Goal: Transaction & Acquisition: Purchase product/service

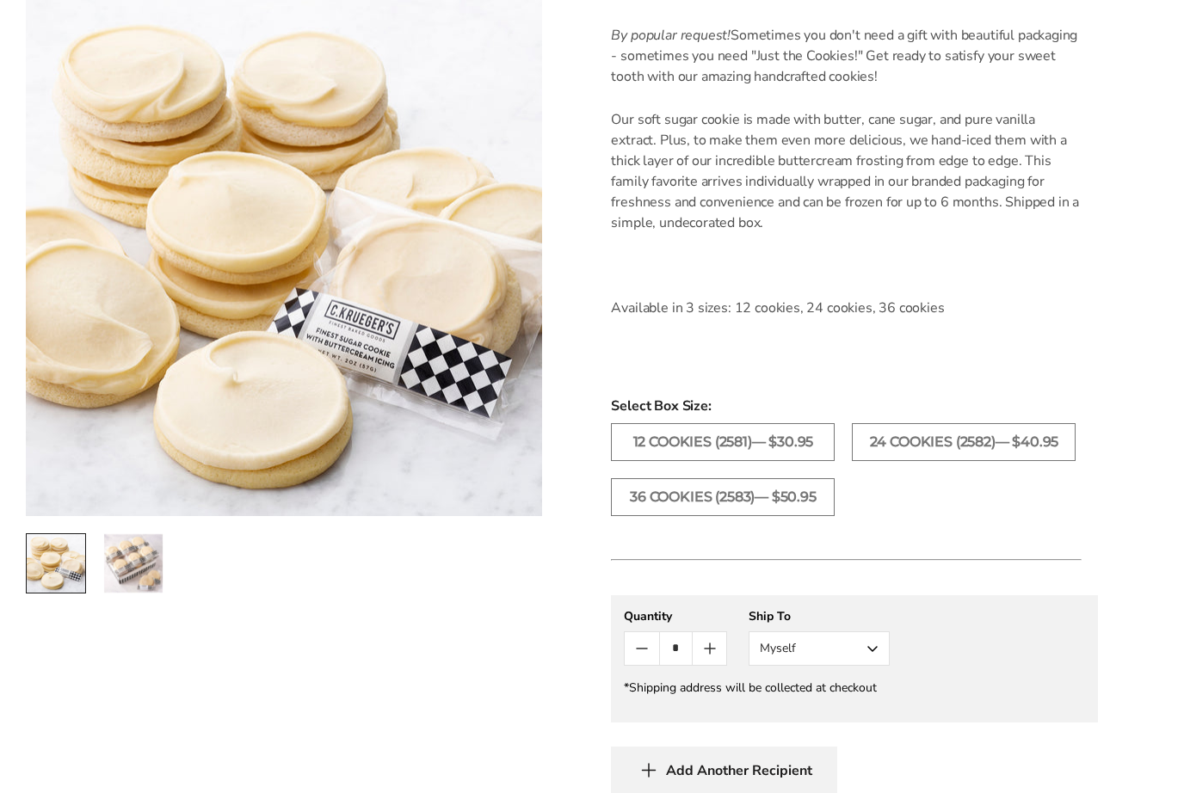
scroll to position [531, 0]
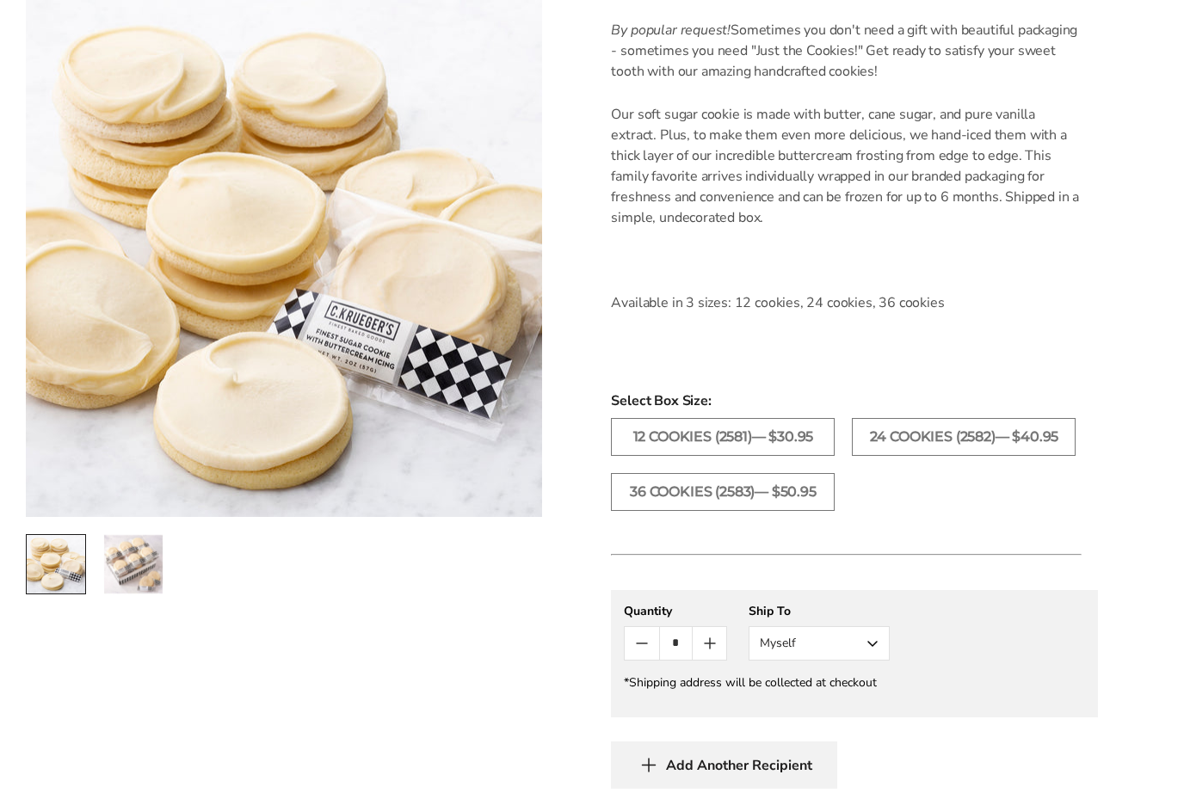
click at [750, 491] on label "36 COOKIES (2583)— $50.95" at bounding box center [723, 492] width 224 height 38
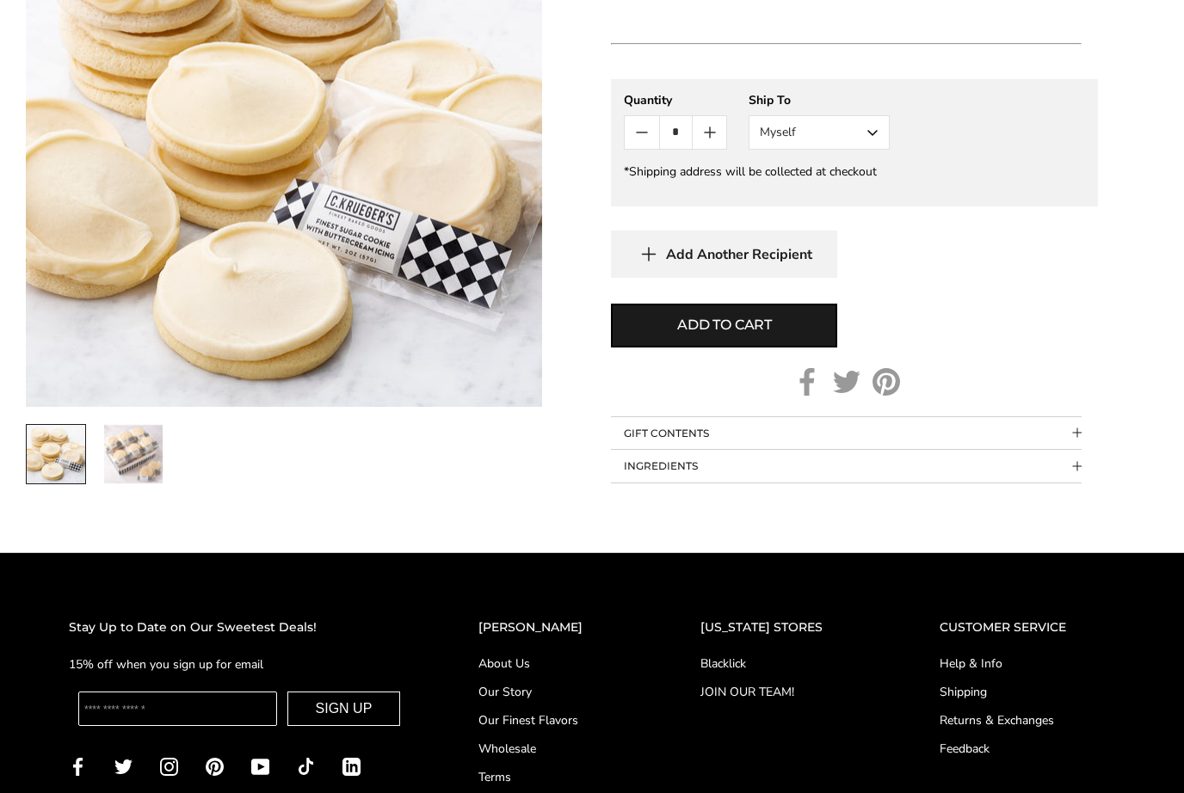
scroll to position [1061, 0]
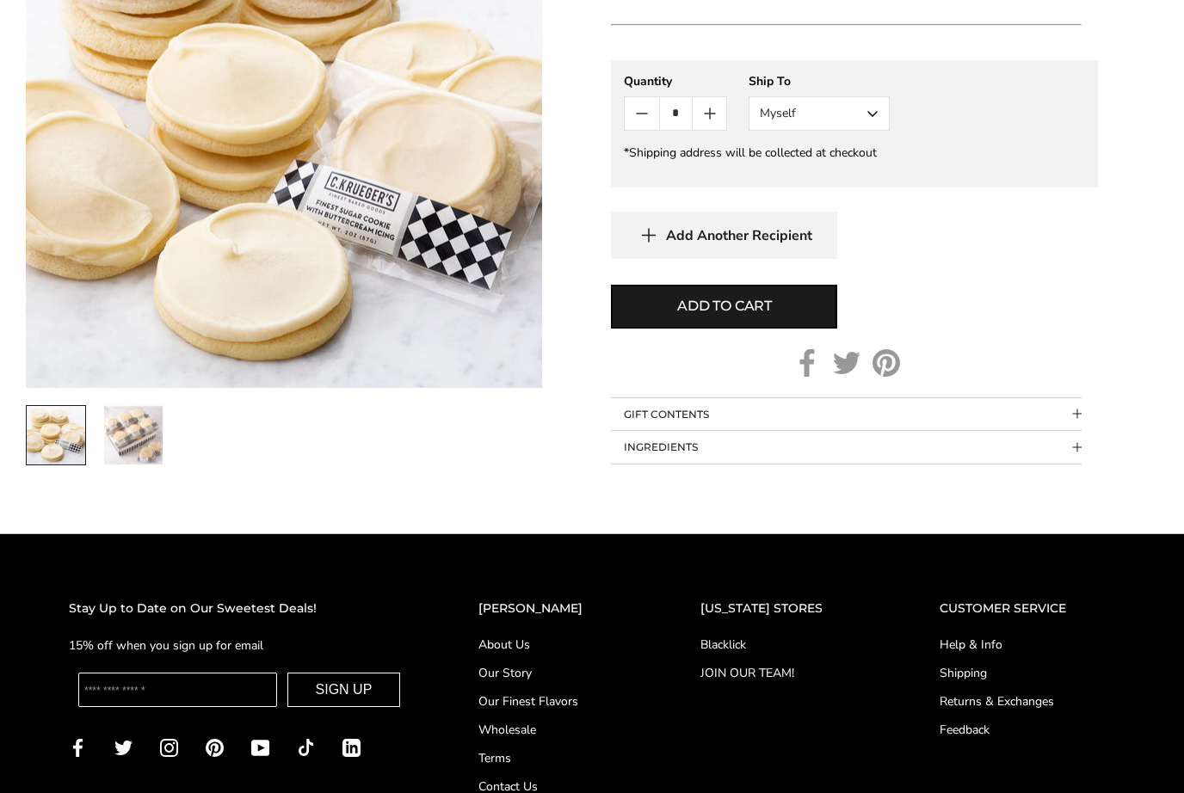
click at [1077, 445] on span "Collapsible block button" at bounding box center [1076, 447] width 9 height 9
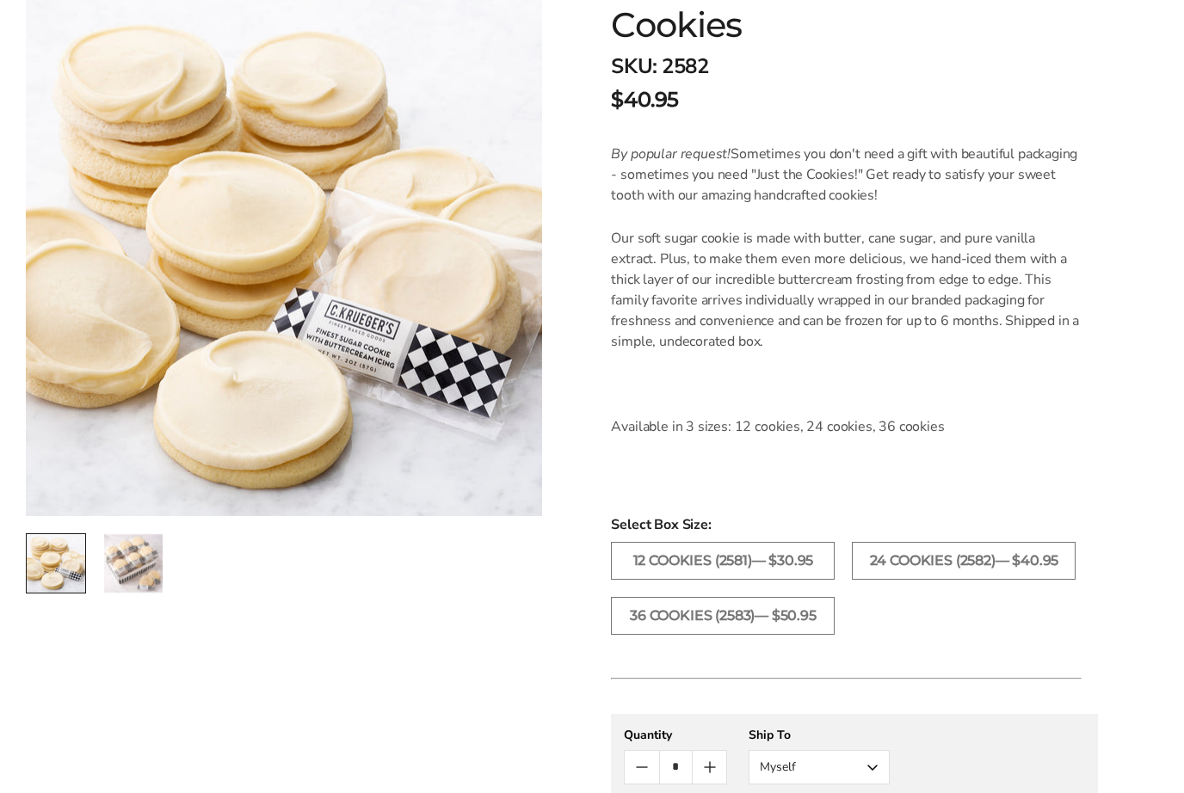
scroll to position [412, 0]
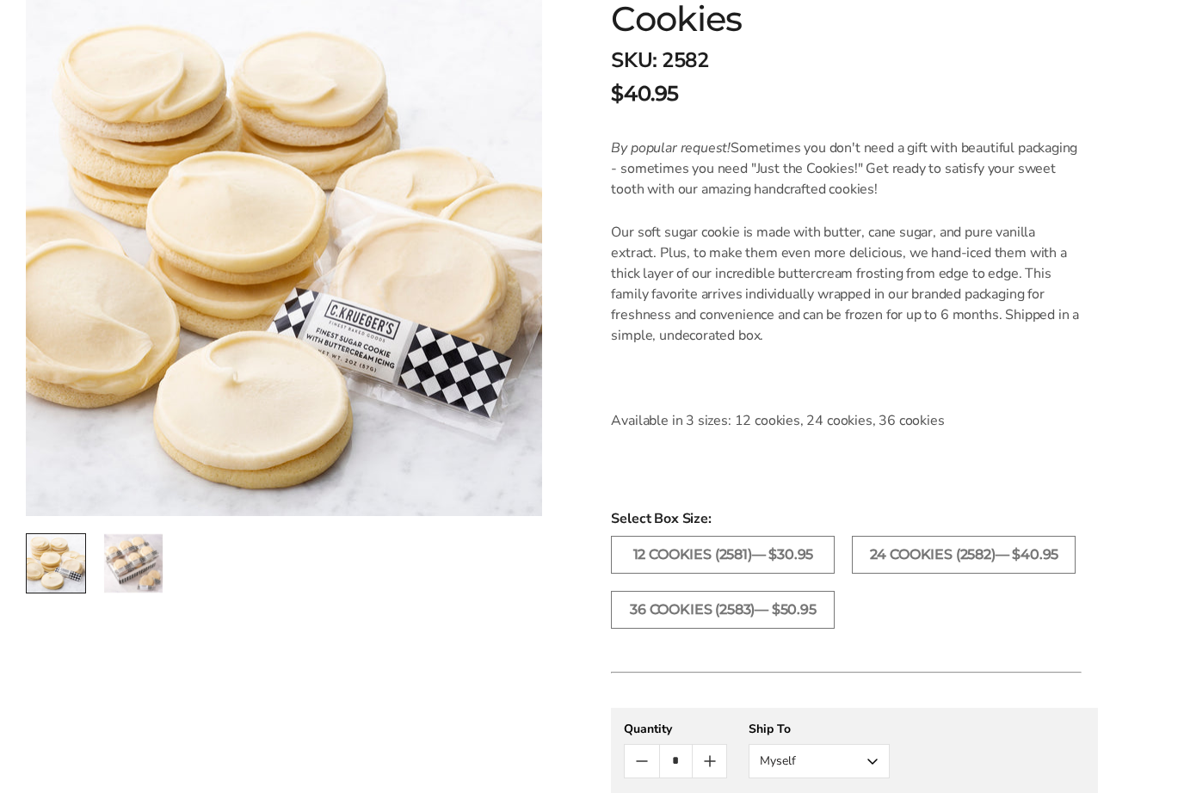
click at [785, 612] on label "36 COOKIES (2583)— $50.95" at bounding box center [723, 611] width 224 height 38
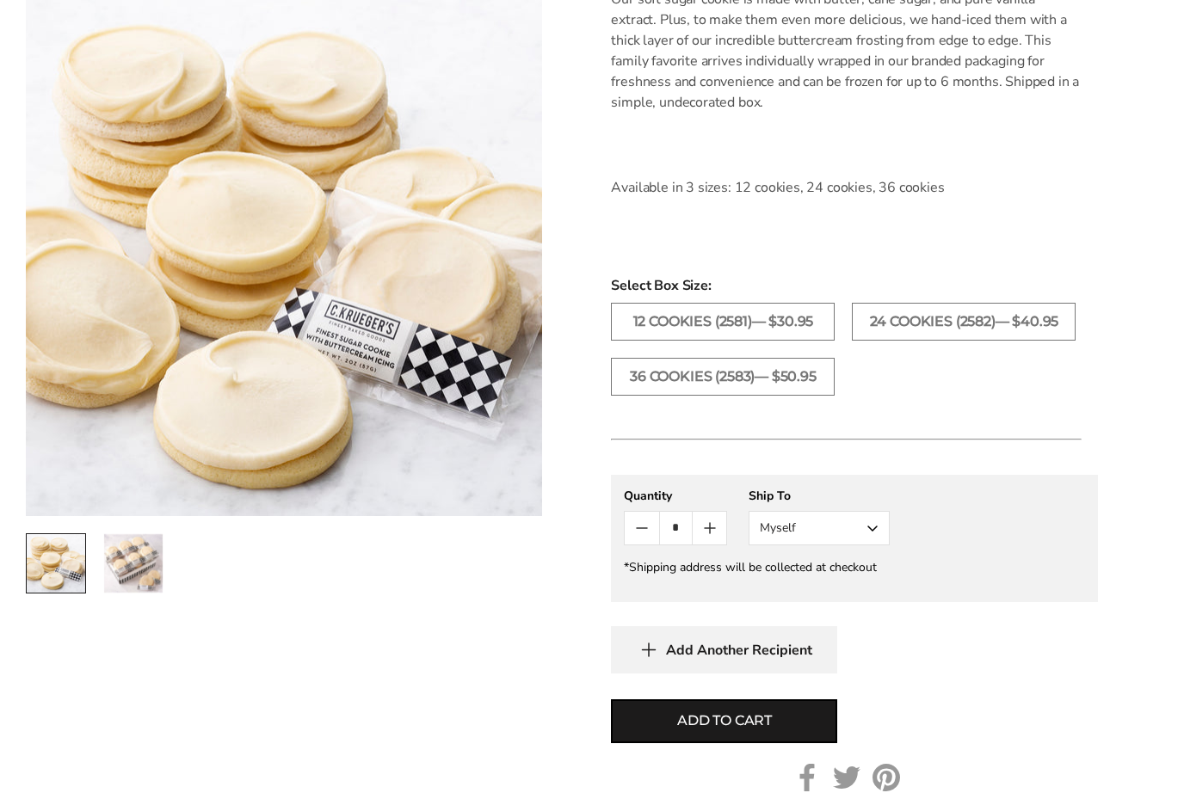
scroll to position [689, 0]
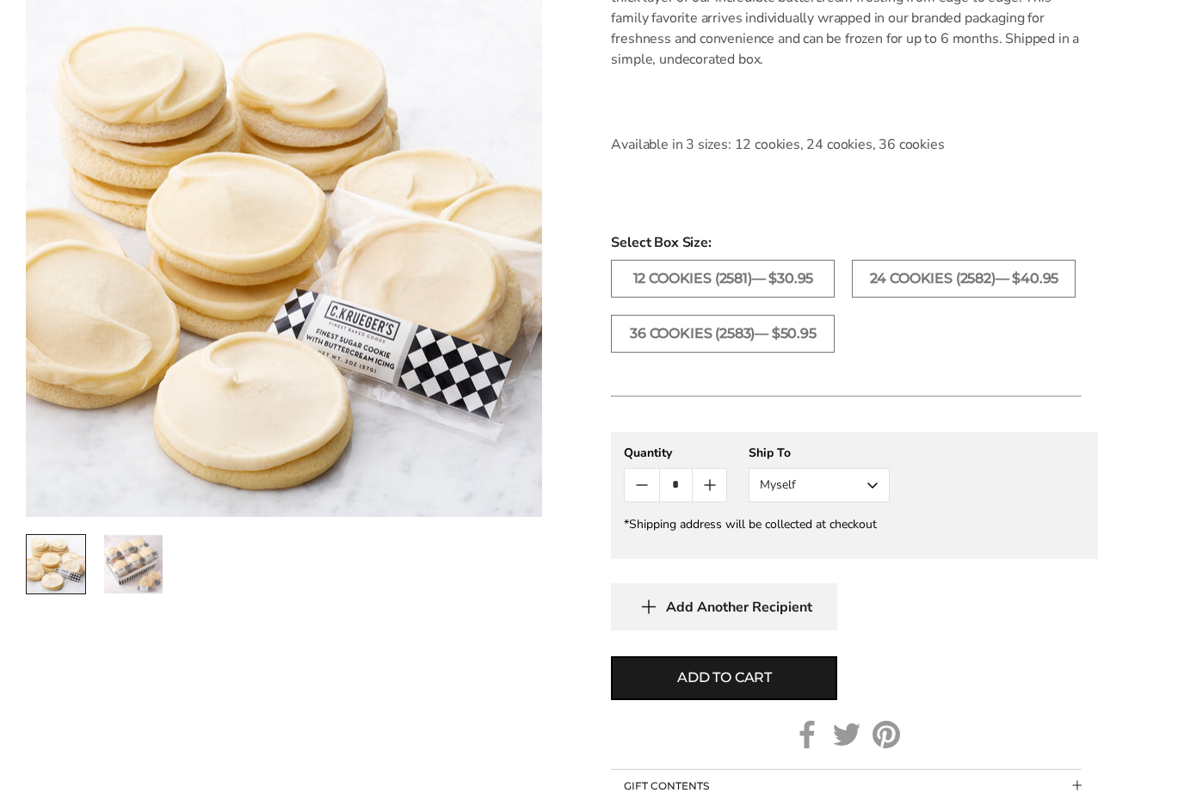
click at [776, 668] on button "Add to cart" at bounding box center [724, 679] width 226 height 44
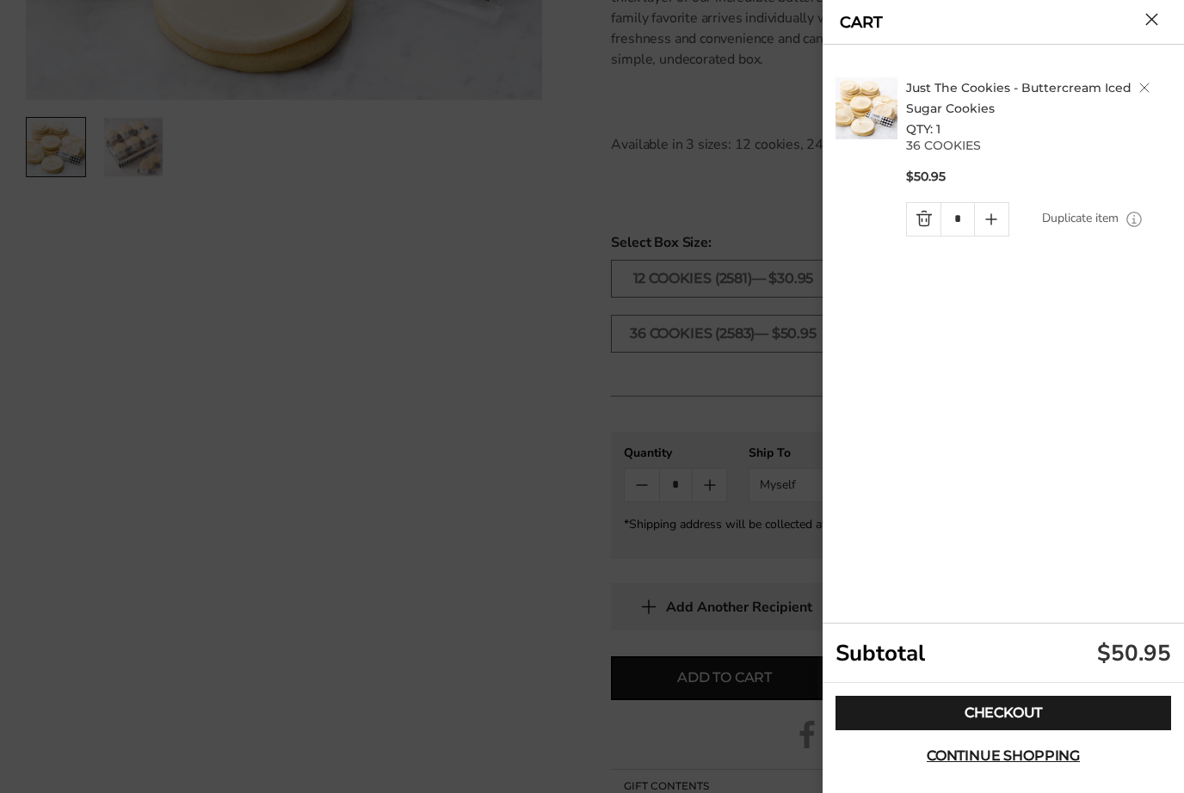
click at [1034, 731] on link "Checkout" at bounding box center [1004, 713] width 336 height 34
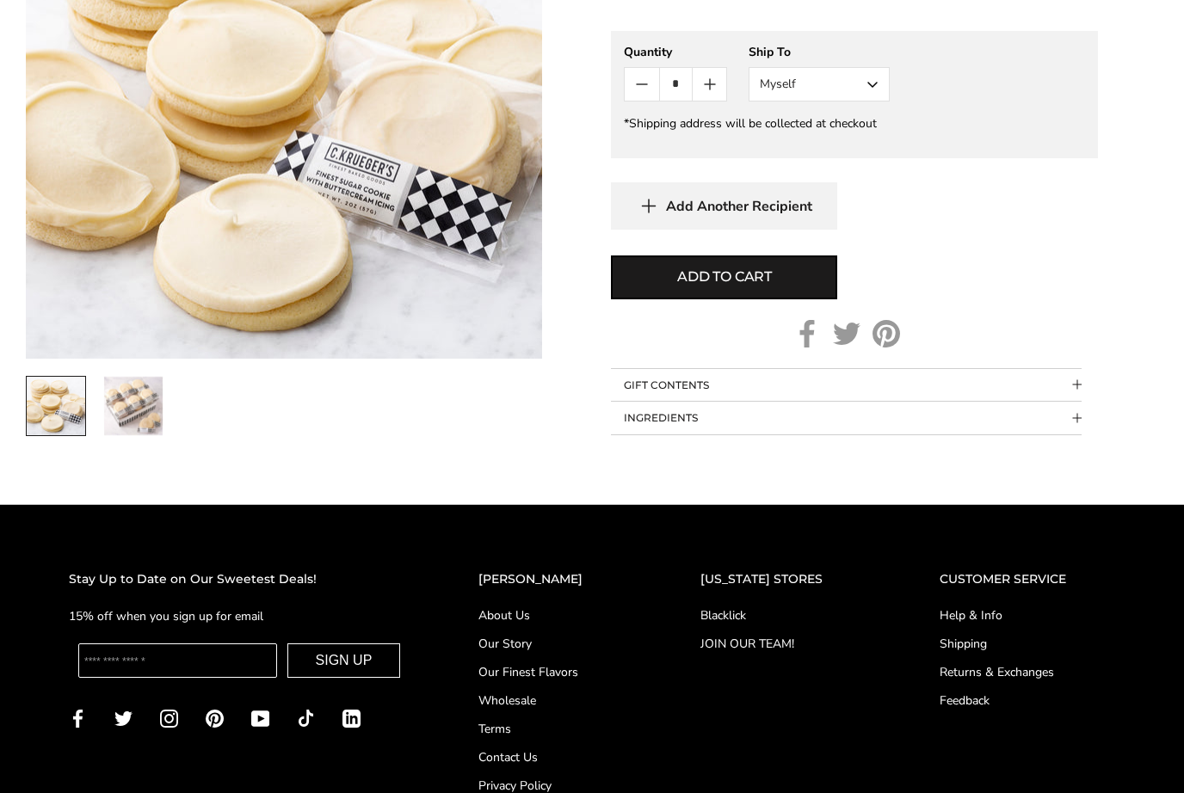
scroll to position [1061, 0]
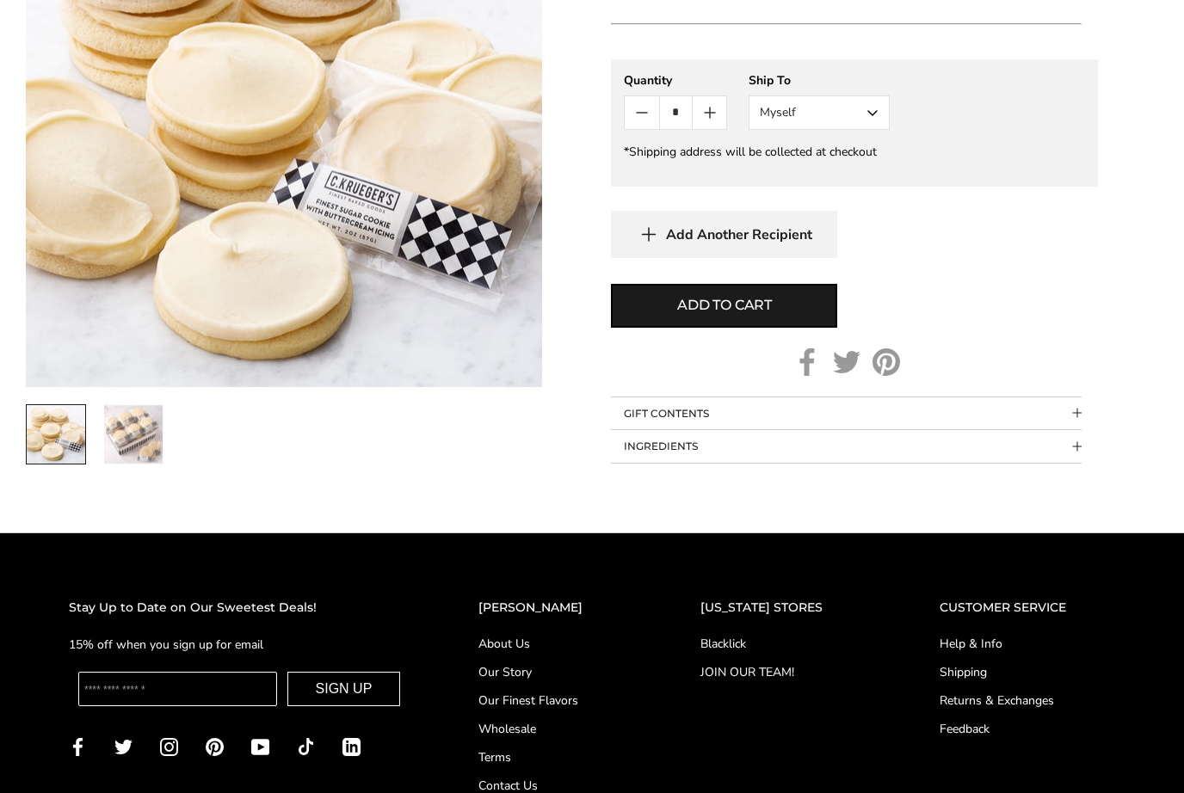
click at [146, 427] on img "2 / 2" at bounding box center [133, 434] width 59 height 59
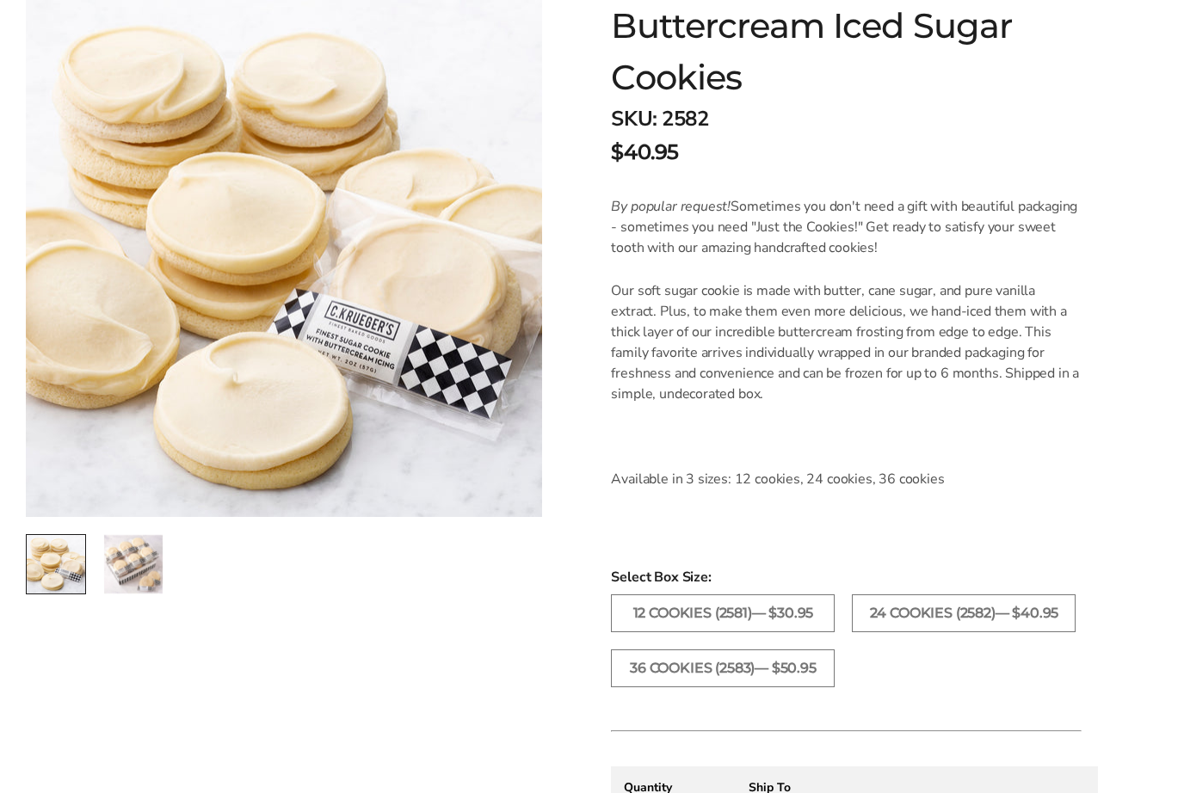
scroll to position [354, 0]
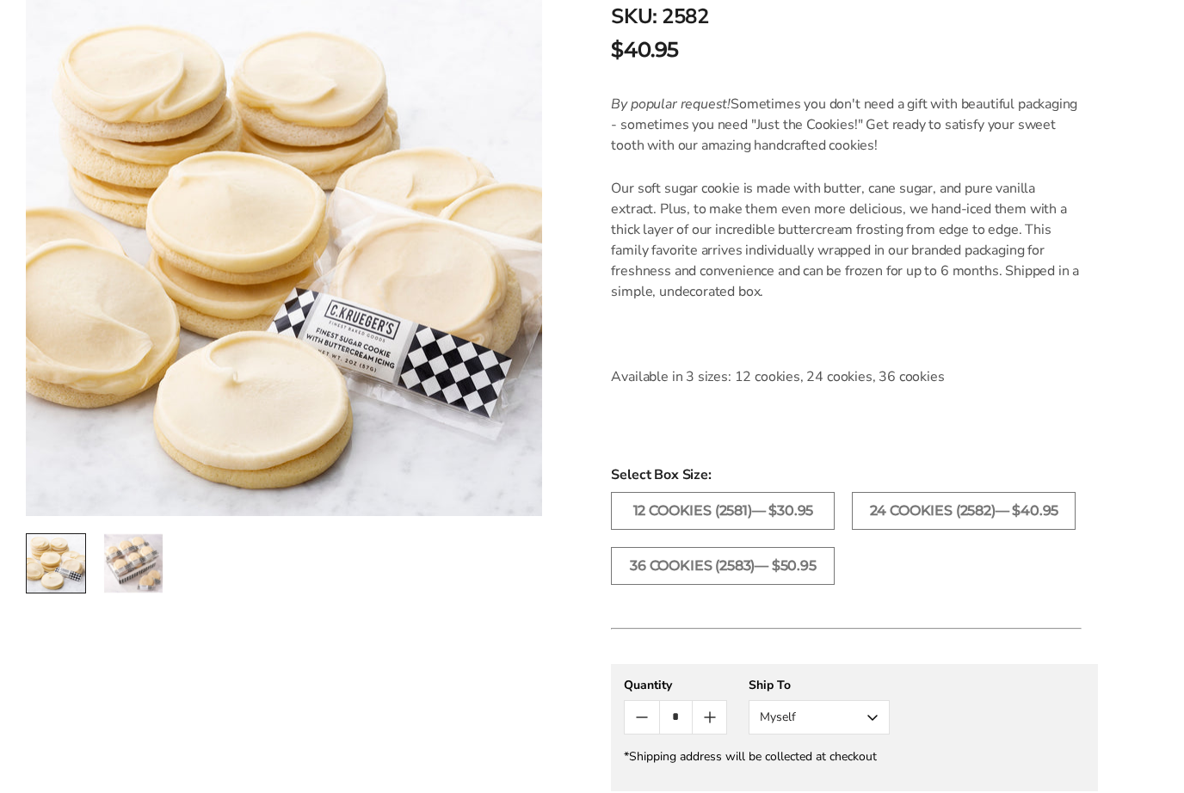
scroll to position [459, 0]
click at [764, 555] on label "36 COOKIES (2583)— $50.95" at bounding box center [723, 565] width 224 height 38
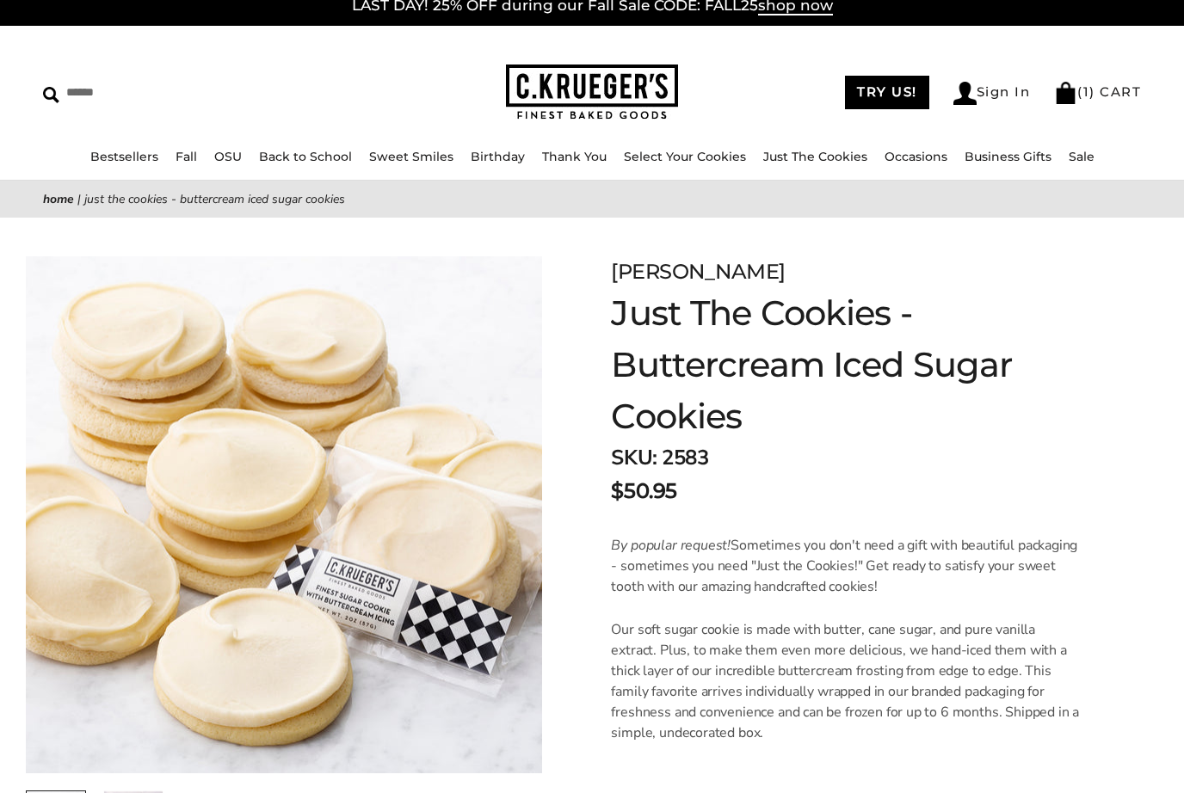
scroll to position [15, 0]
click at [1110, 89] on link "( 1 ) CART" at bounding box center [1097, 91] width 87 height 16
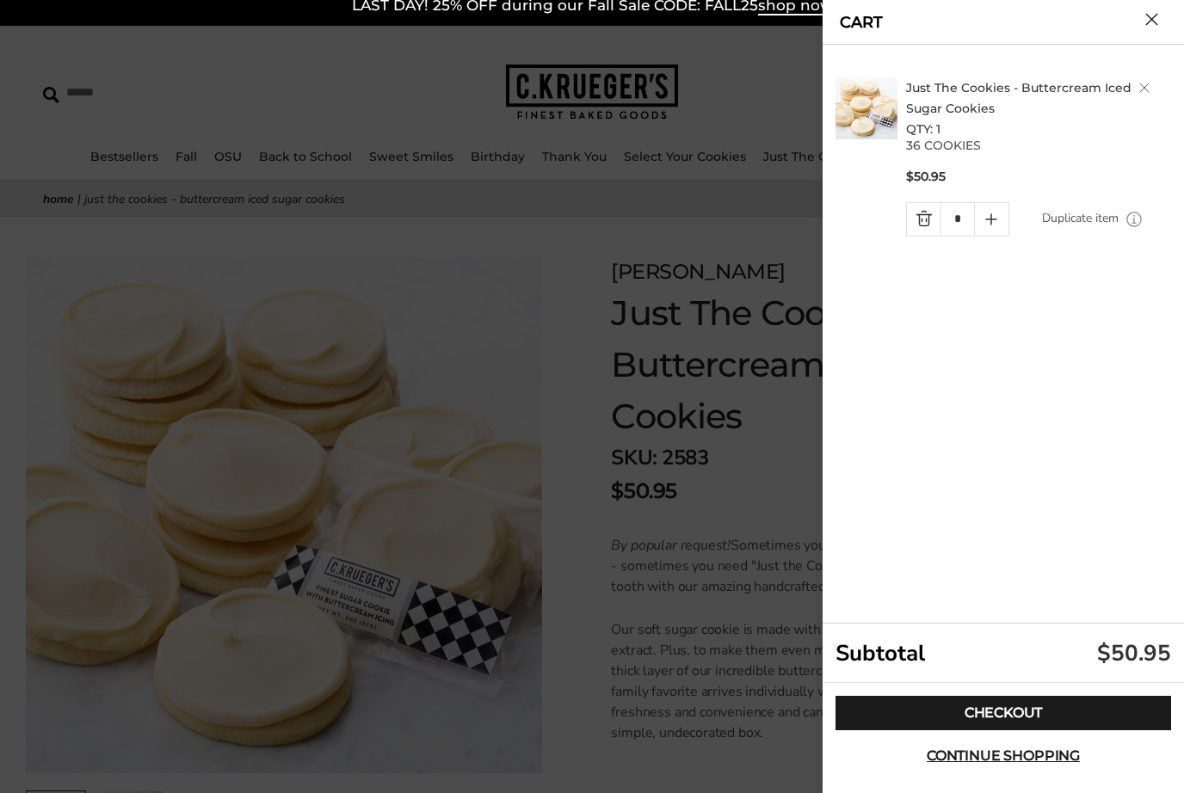
click at [1037, 701] on link "Checkout" at bounding box center [1004, 713] width 336 height 34
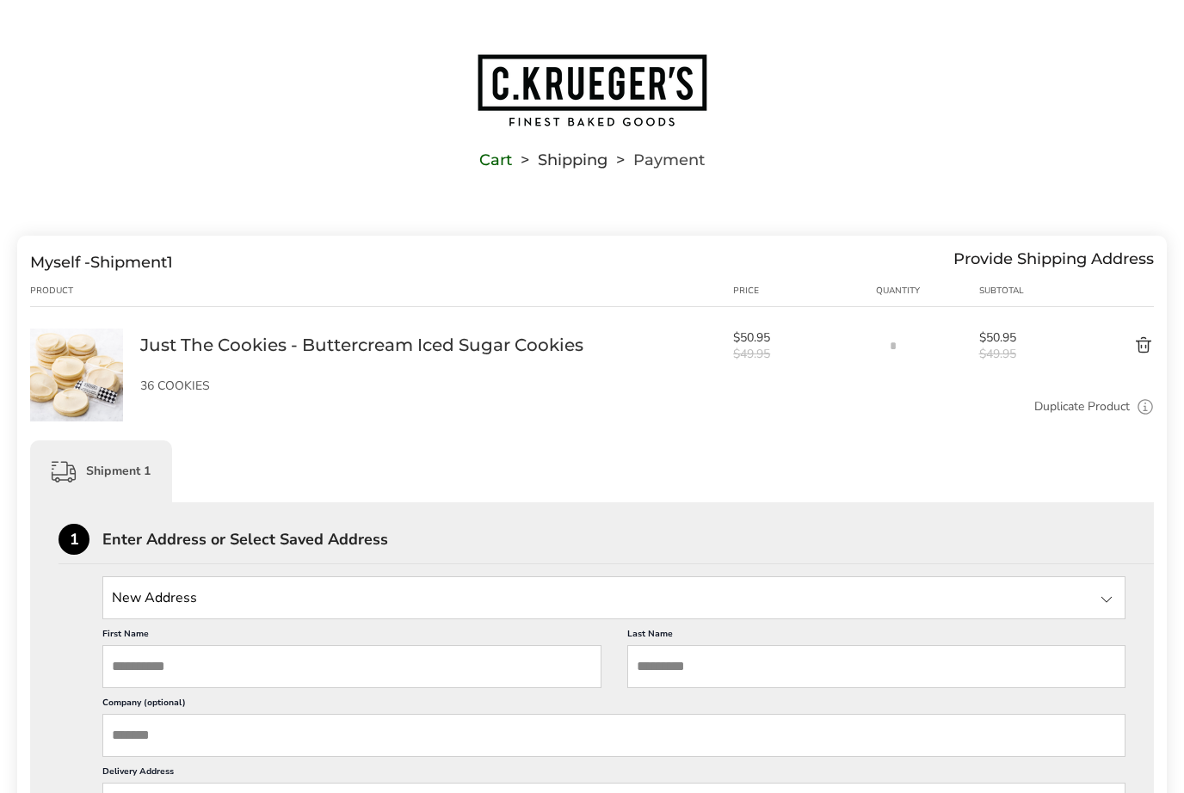
click at [274, 601] on input "State" at bounding box center [613, 598] width 1023 height 43
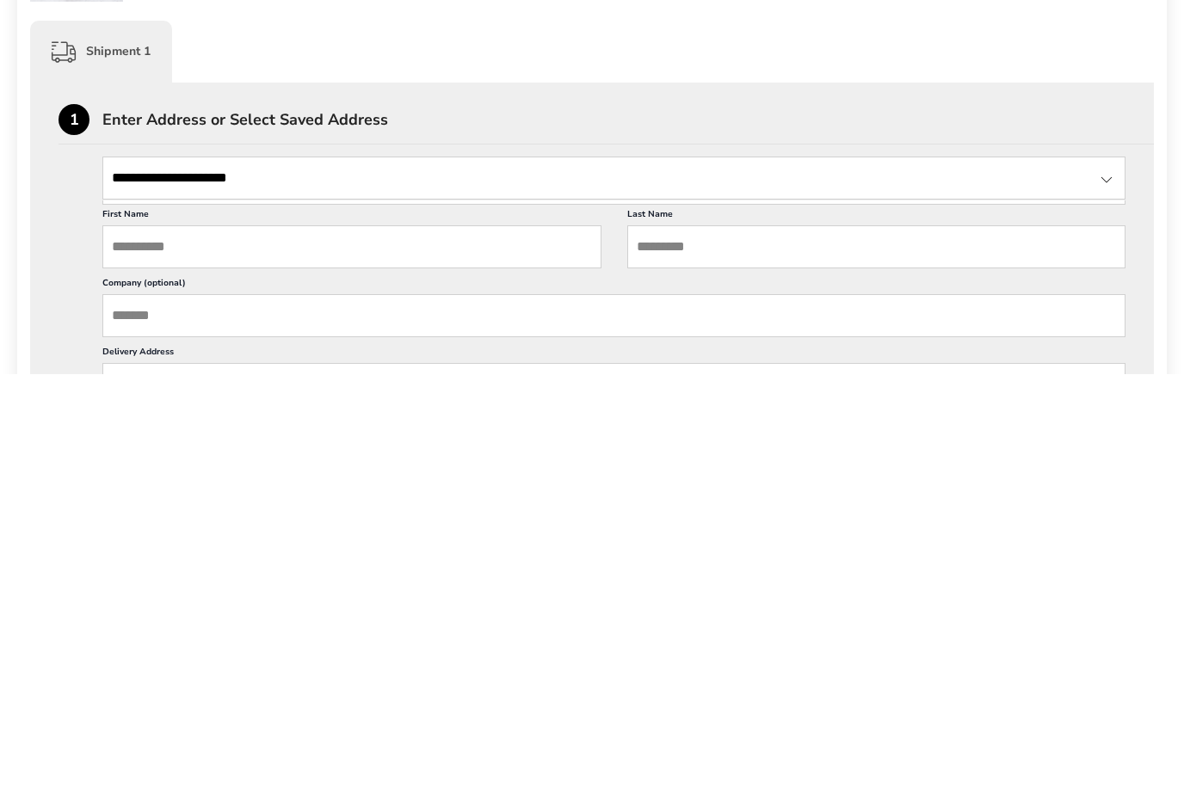
click at [164, 577] on input "**********" at bounding box center [613, 598] width 1023 height 43
click at [171, 577] on input "**********" at bounding box center [613, 598] width 1023 height 43
click at [290, 577] on input "**********" at bounding box center [613, 598] width 1023 height 43
type input "**********"
click at [253, 645] on input "First Name" at bounding box center [351, 666] width 499 height 43
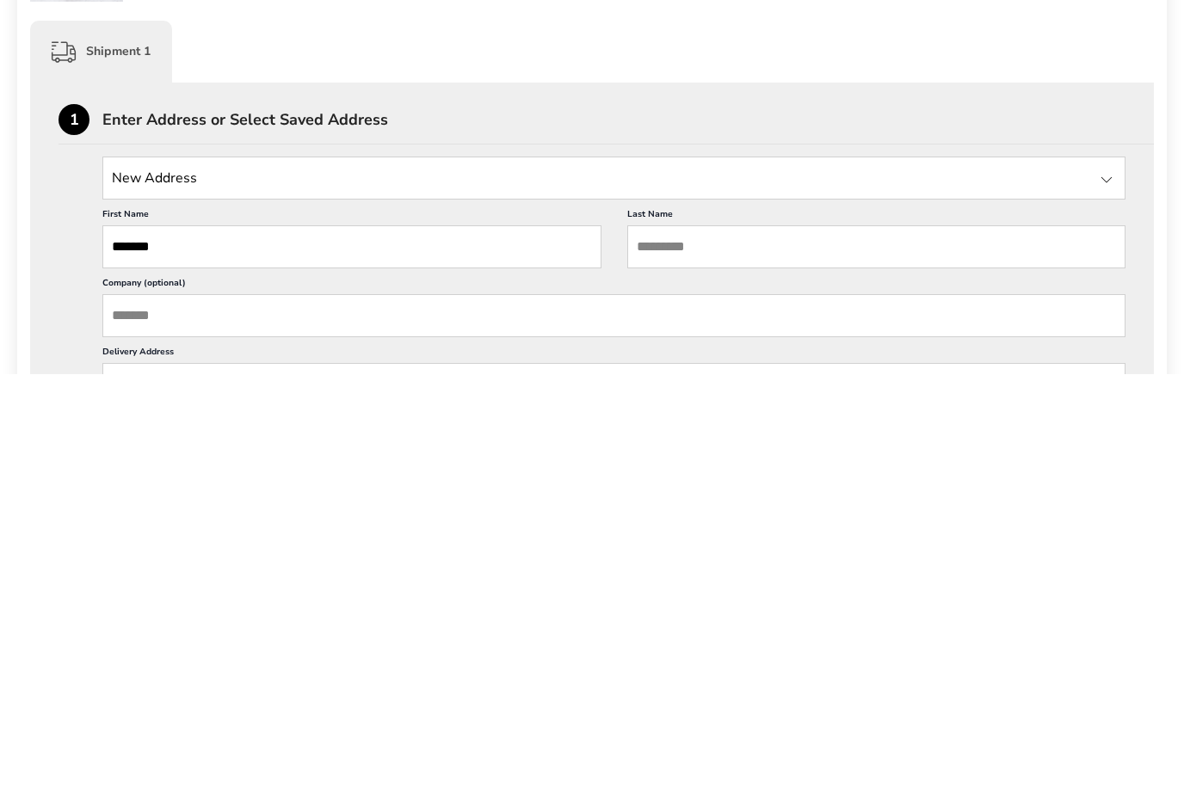
type input "*******"
click at [733, 645] on input "Last Name" at bounding box center [876, 666] width 499 height 43
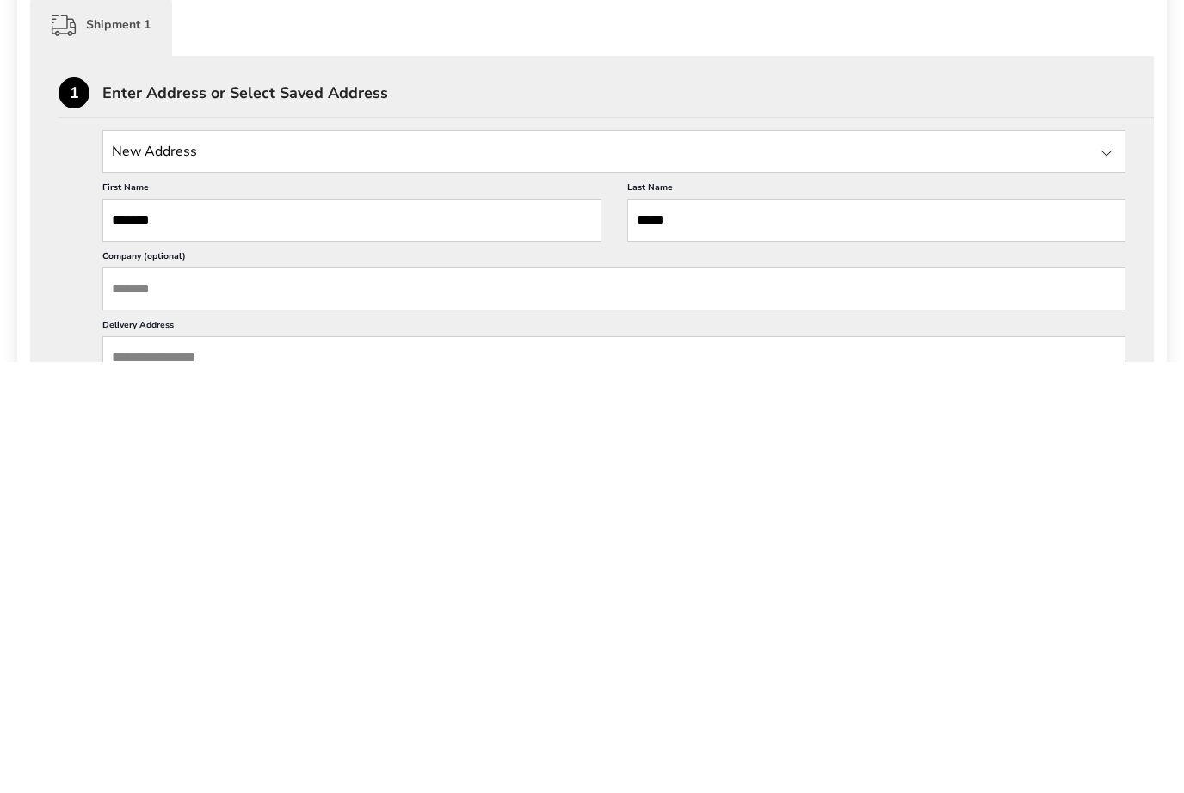
scroll to position [22, 0]
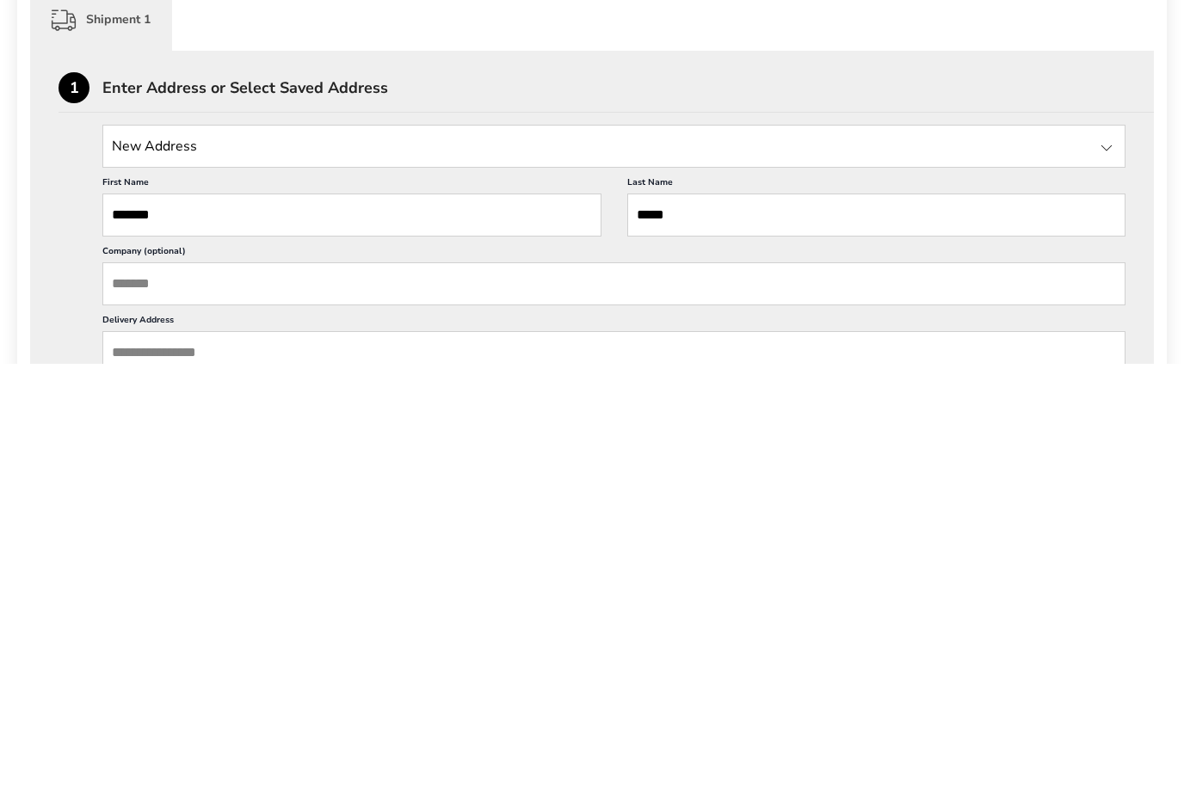
type input "*****"
click at [225, 693] on input "Company (optional)" at bounding box center [613, 714] width 1023 height 43
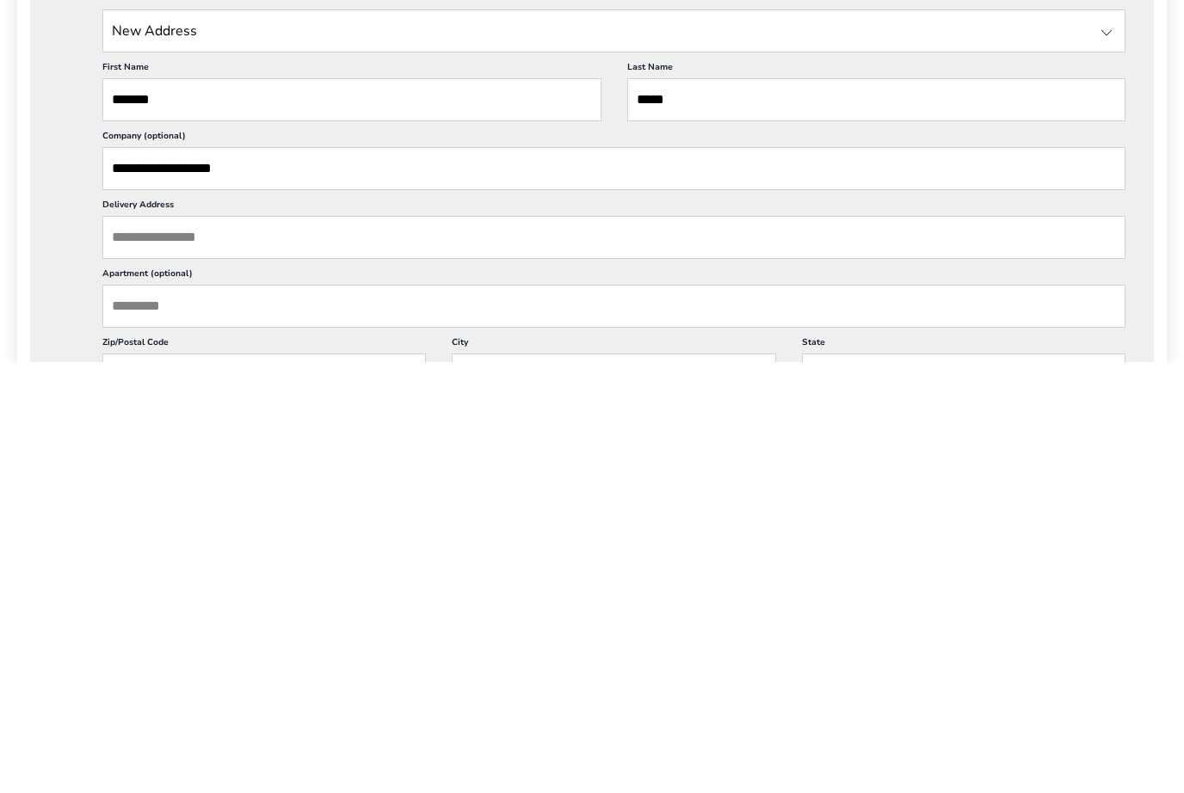
scroll to position [136, 0]
type input "**********"
click at [218, 647] on input "Delivery Address" at bounding box center [613, 668] width 1023 height 43
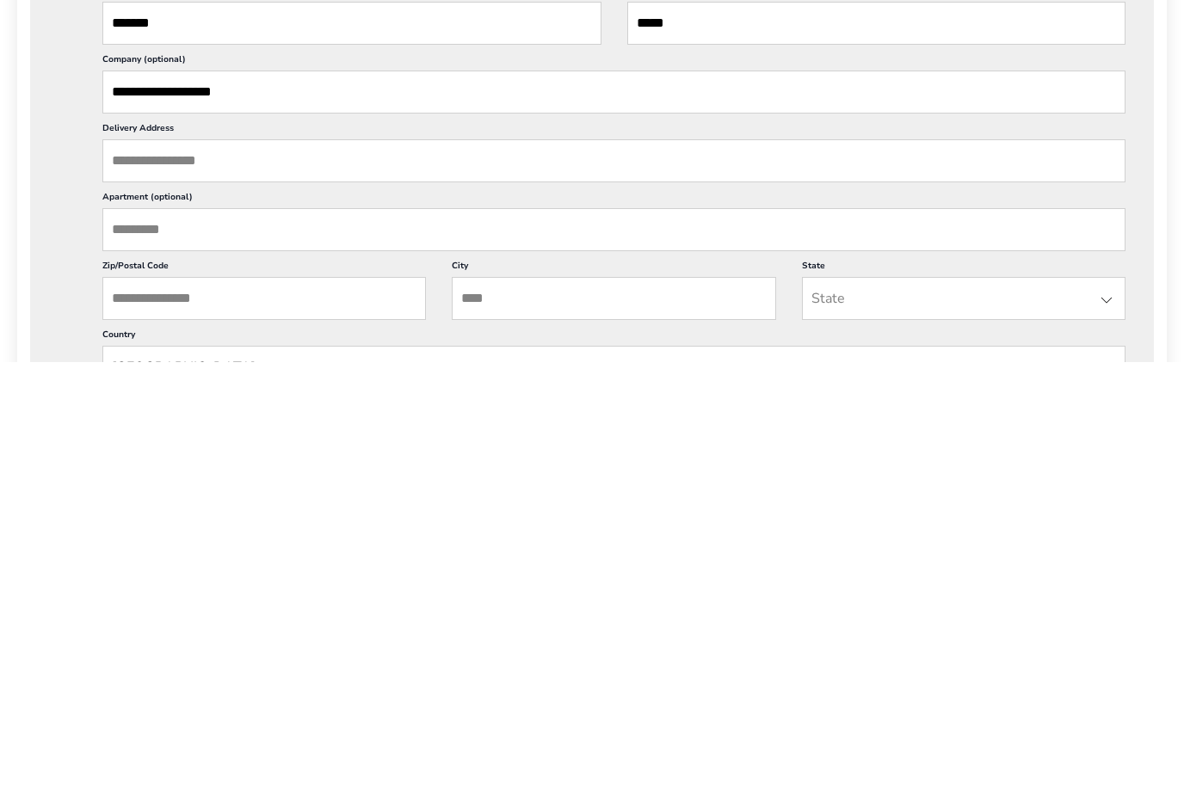
scroll to position [226, 0]
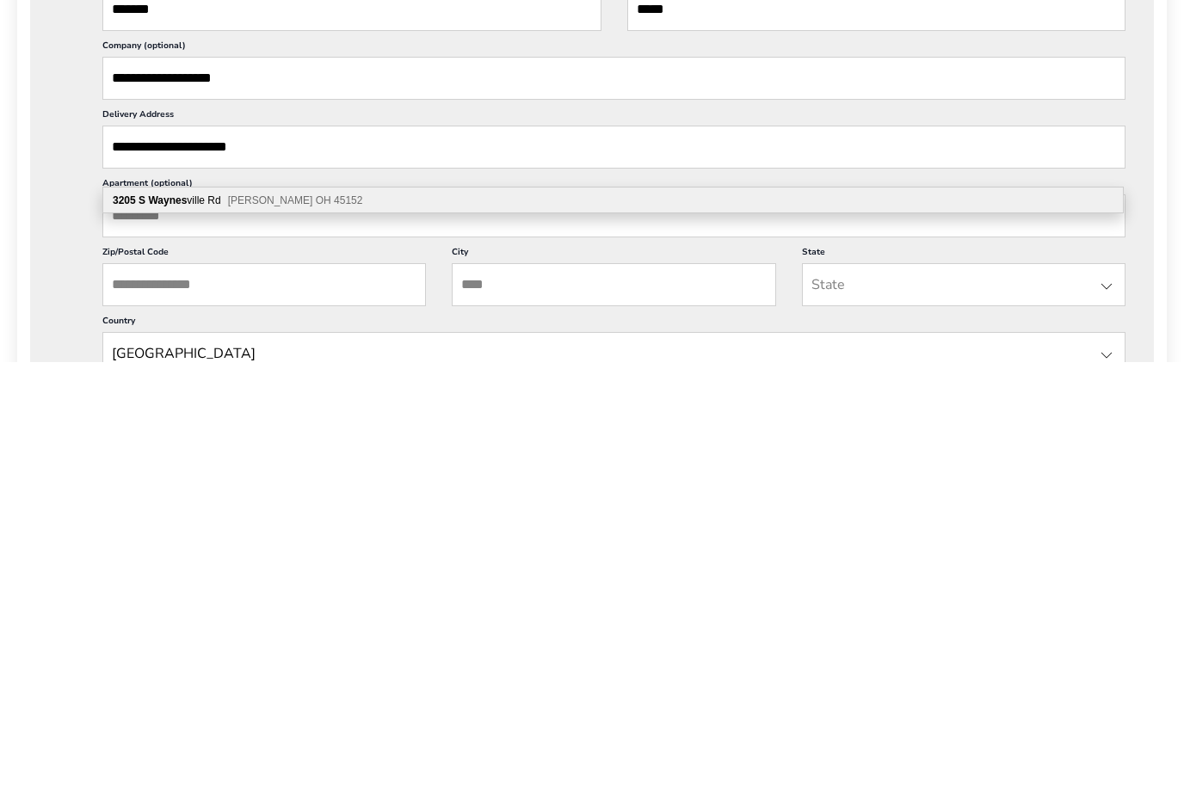
type input "**********"
click at [256, 695] on input "Zip/Postal Code" at bounding box center [264, 716] width 324 height 43
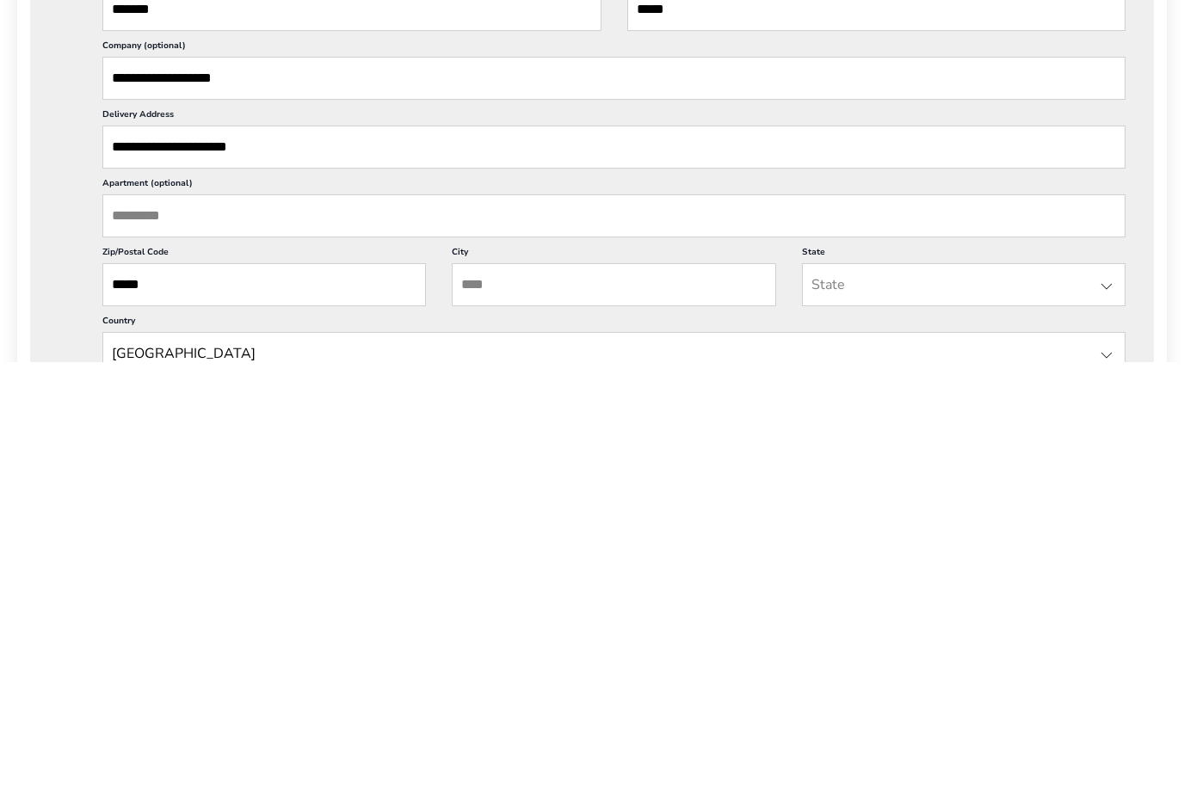
type input "*****"
click at [524, 695] on input "City" at bounding box center [614, 716] width 324 height 43
type input "******"
click at [868, 695] on input "State" at bounding box center [964, 716] width 324 height 43
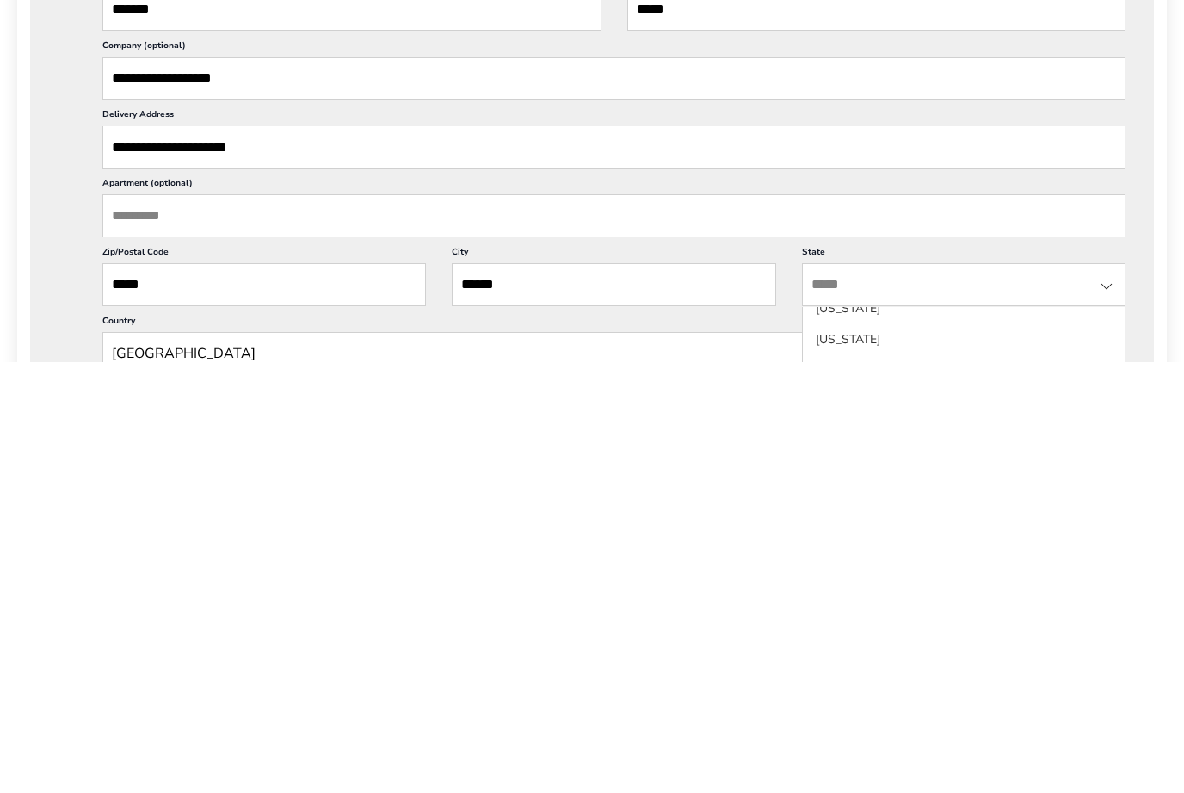
click at [848, 756] on li "[US_STATE]" at bounding box center [964, 771] width 322 height 31
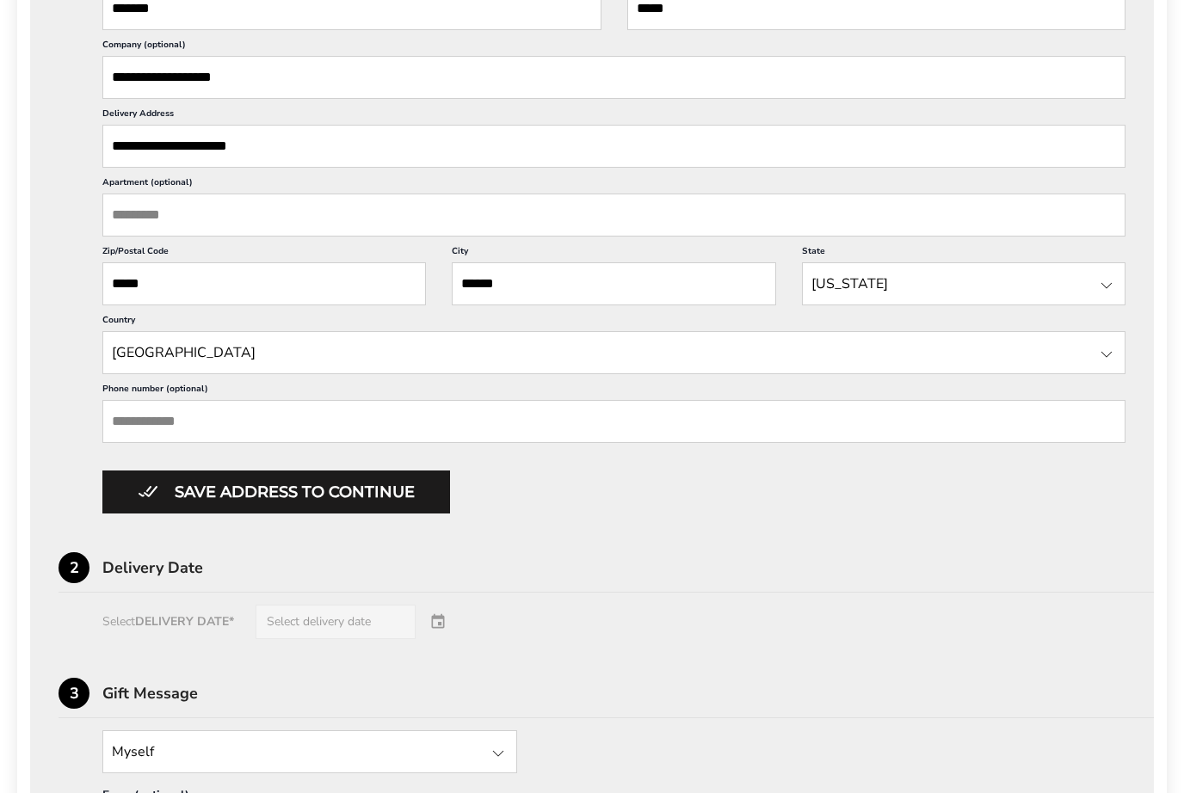
click at [239, 443] on input "Phone number (optional)" at bounding box center [613, 421] width 1023 height 43
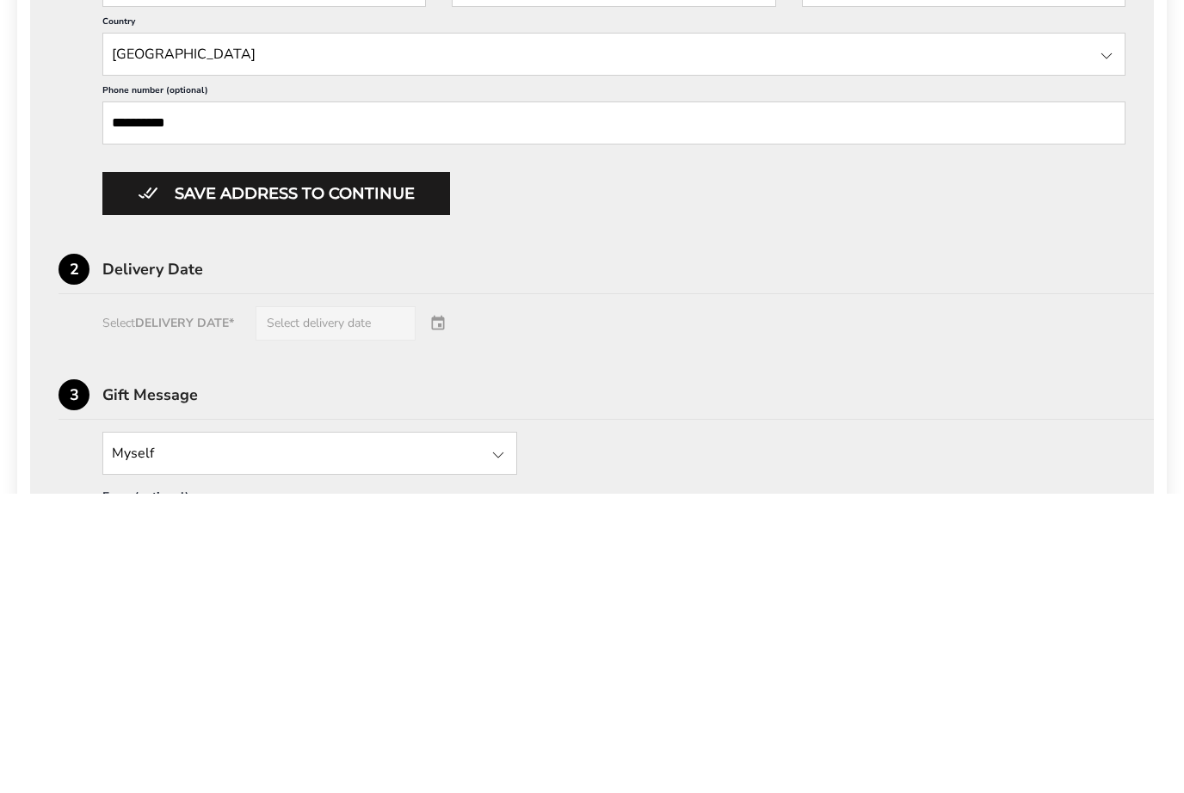
type input "**********"
click at [448, 606] on div "Select DELIVERY DATE* Select delivery date" at bounding box center [592, 623] width 1067 height 34
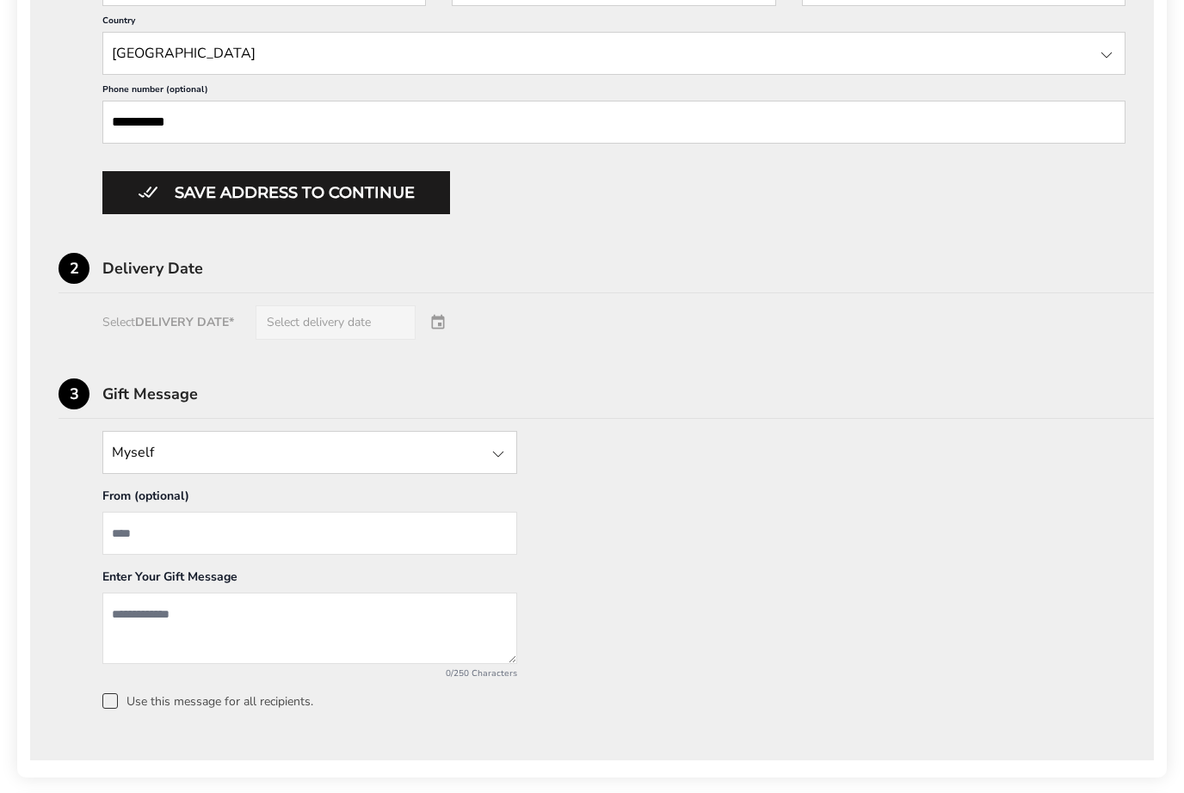
click at [372, 340] on div "Select DELIVERY DATE* Select delivery date" at bounding box center [592, 323] width 1067 height 34
click at [448, 340] on div "Select DELIVERY DATE* Select delivery date" at bounding box center [592, 323] width 1067 height 34
click at [349, 340] on div "Select DELIVERY DATE* Select delivery date" at bounding box center [592, 323] width 1067 height 34
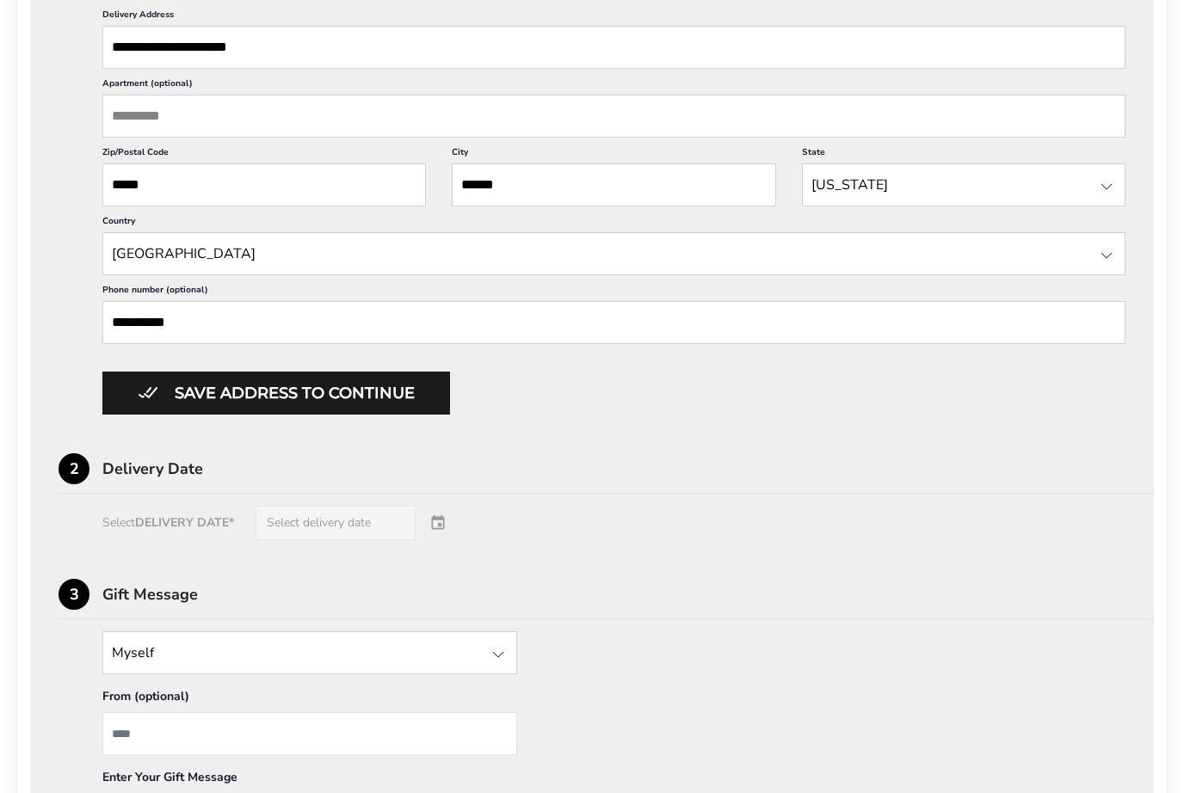
scroll to position [758, 0]
click at [377, 414] on button "Save address to continue" at bounding box center [276, 392] width 348 height 43
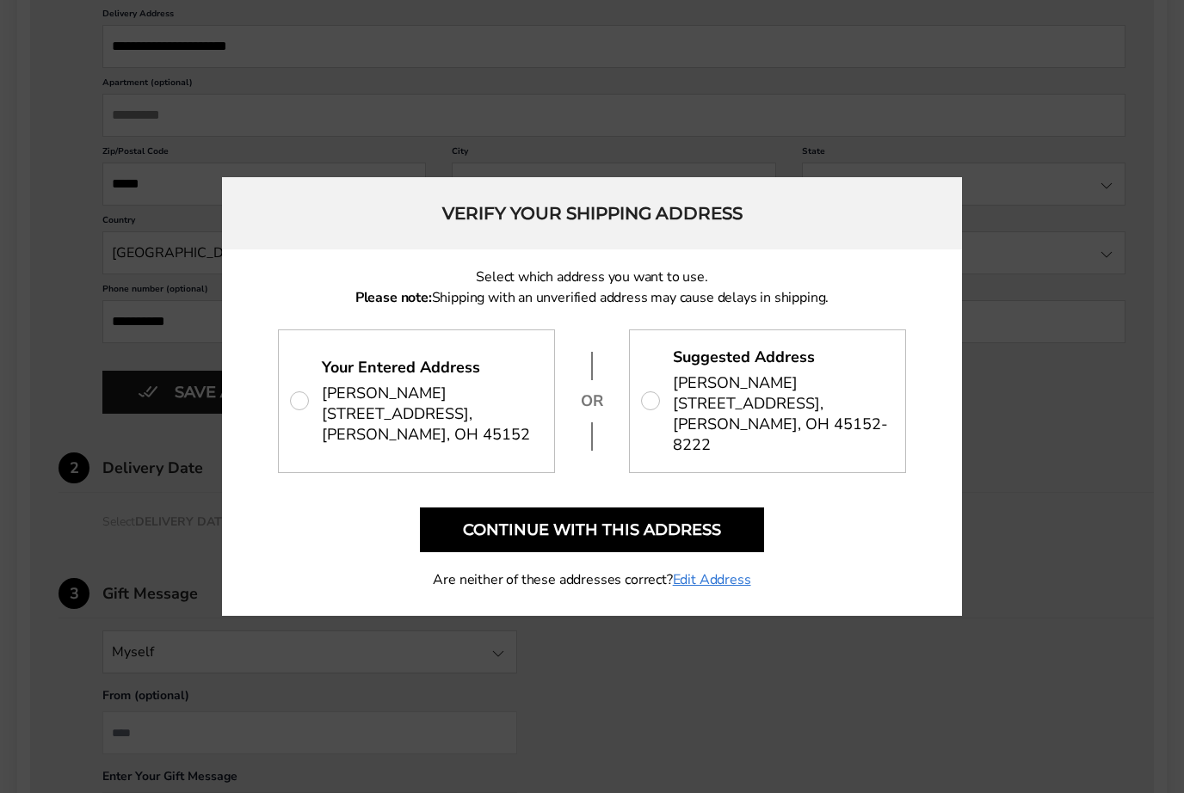
click at [687, 539] on button "Continue with this address" at bounding box center [592, 530] width 344 height 45
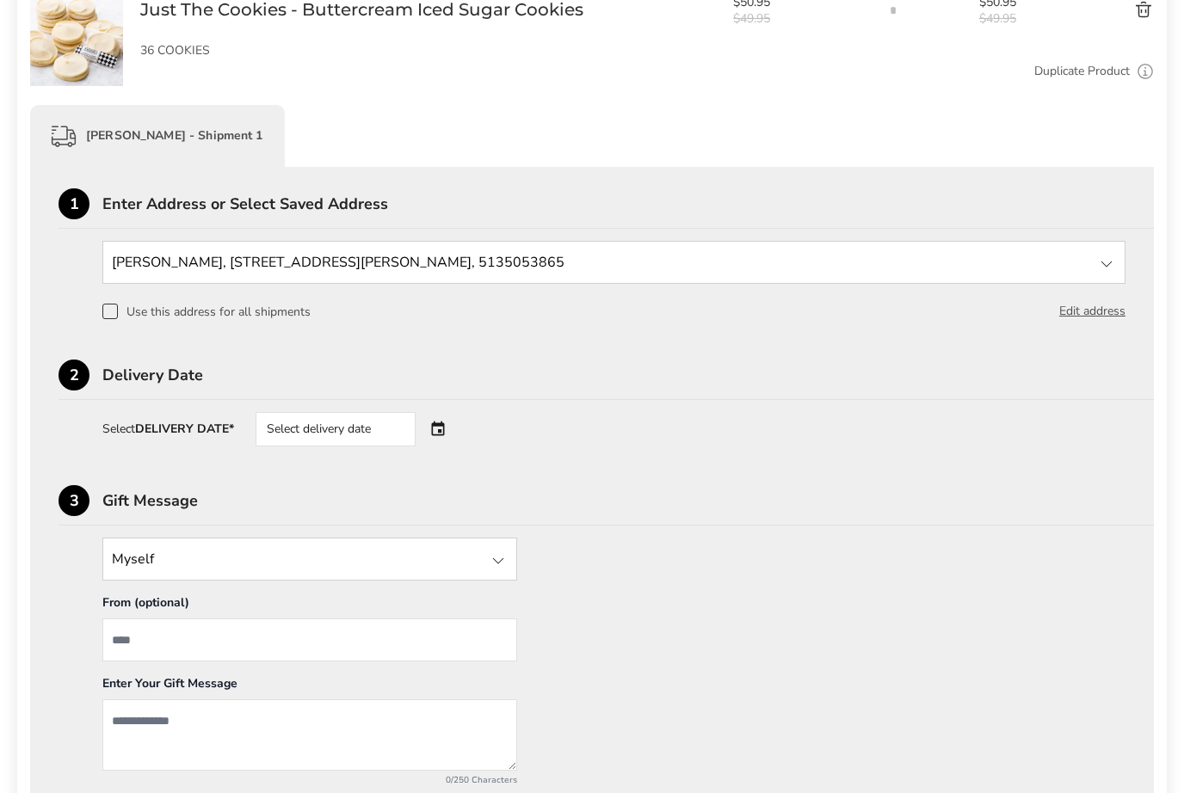
scroll to position [328, 0]
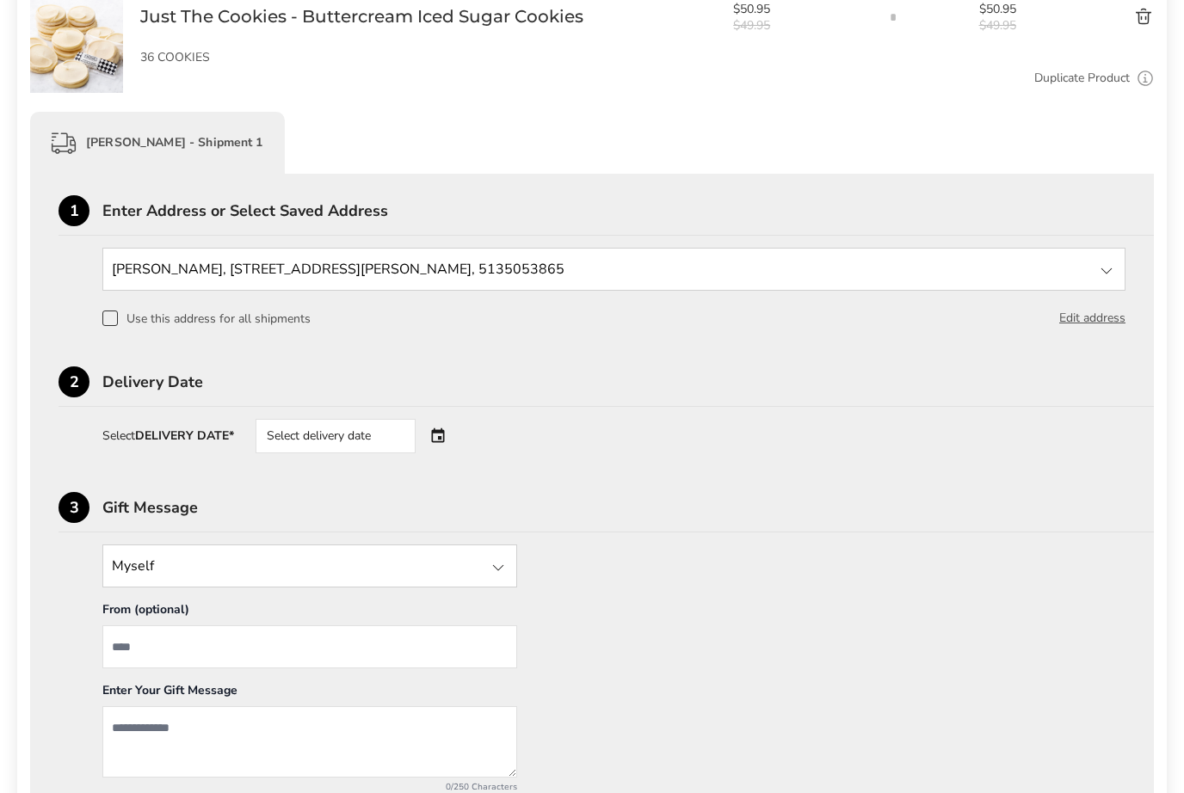
click at [108, 327] on span at bounding box center [109, 319] width 15 height 15
click at [401, 442] on div "Select delivery date" at bounding box center [336, 436] width 160 height 34
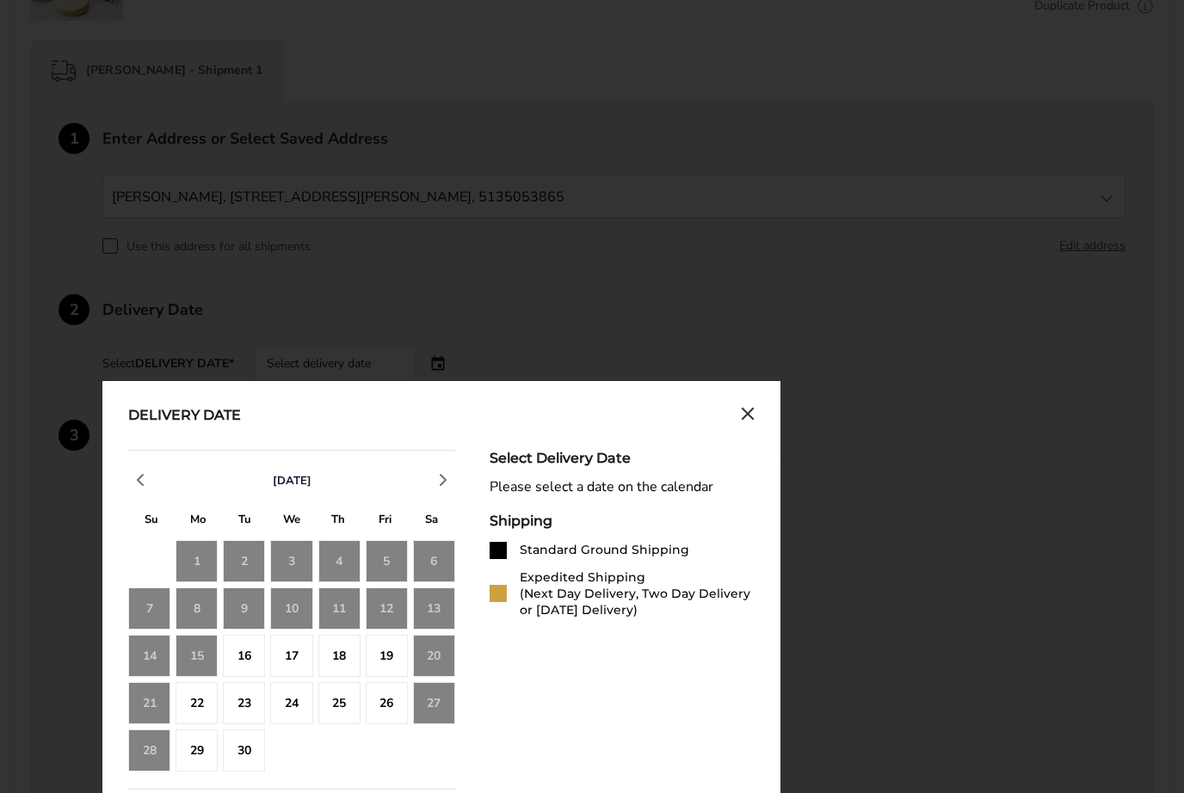
scroll to position [404, 0]
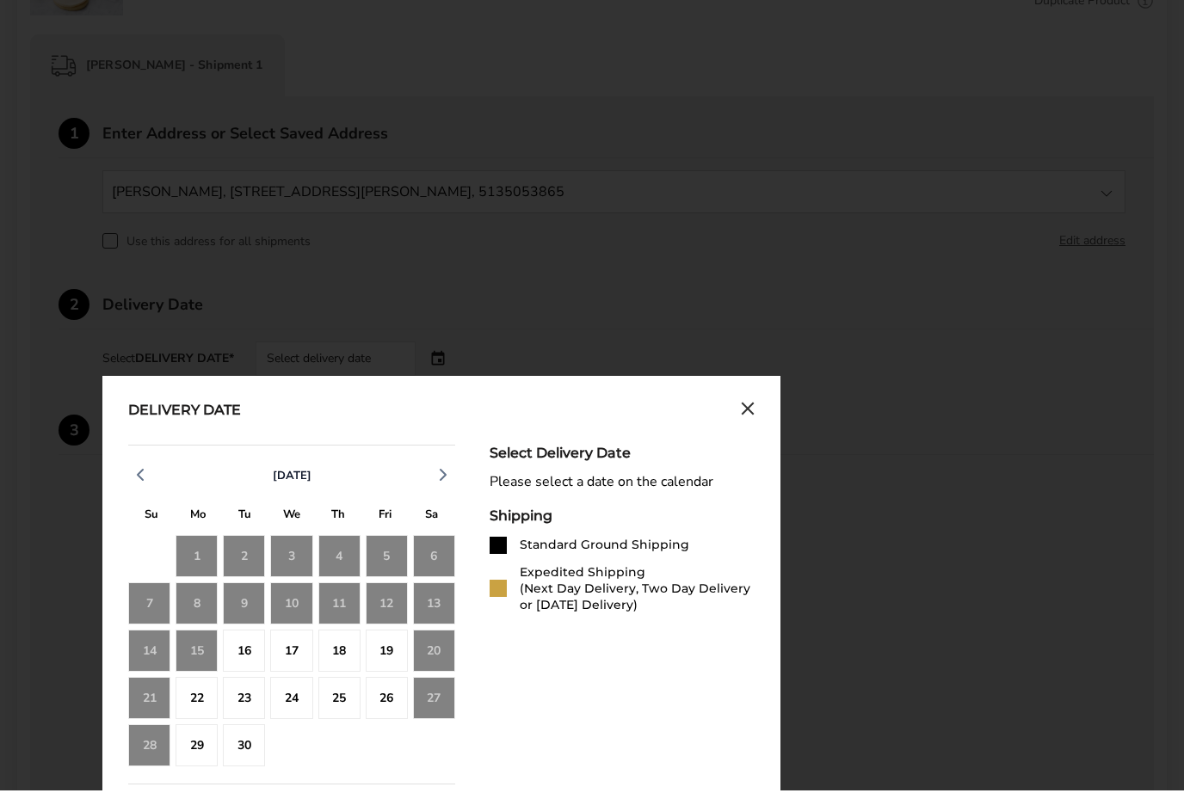
click at [207, 645] on div "15" at bounding box center [197, 654] width 42 height 42
click at [183, 646] on div "15" at bounding box center [197, 654] width 42 height 42
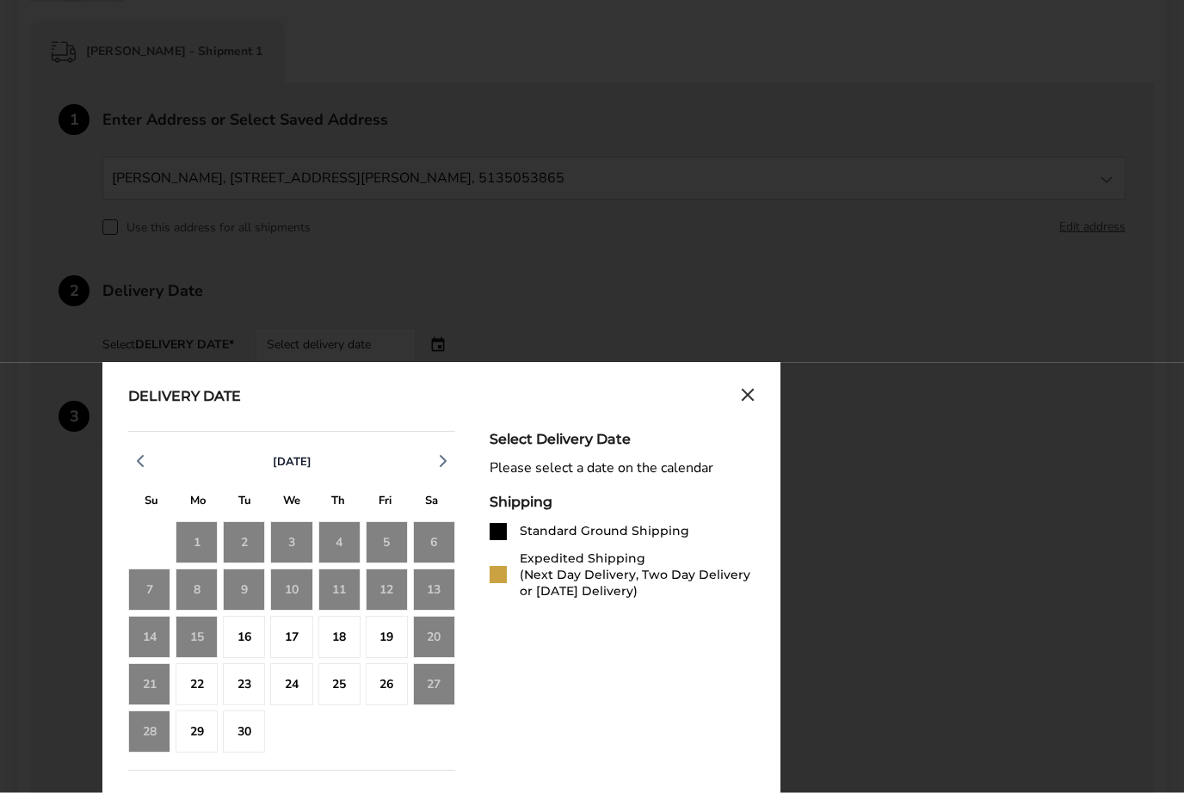
scroll to position [420, 0]
click at [349, 650] on div "18" at bounding box center [339, 637] width 42 height 42
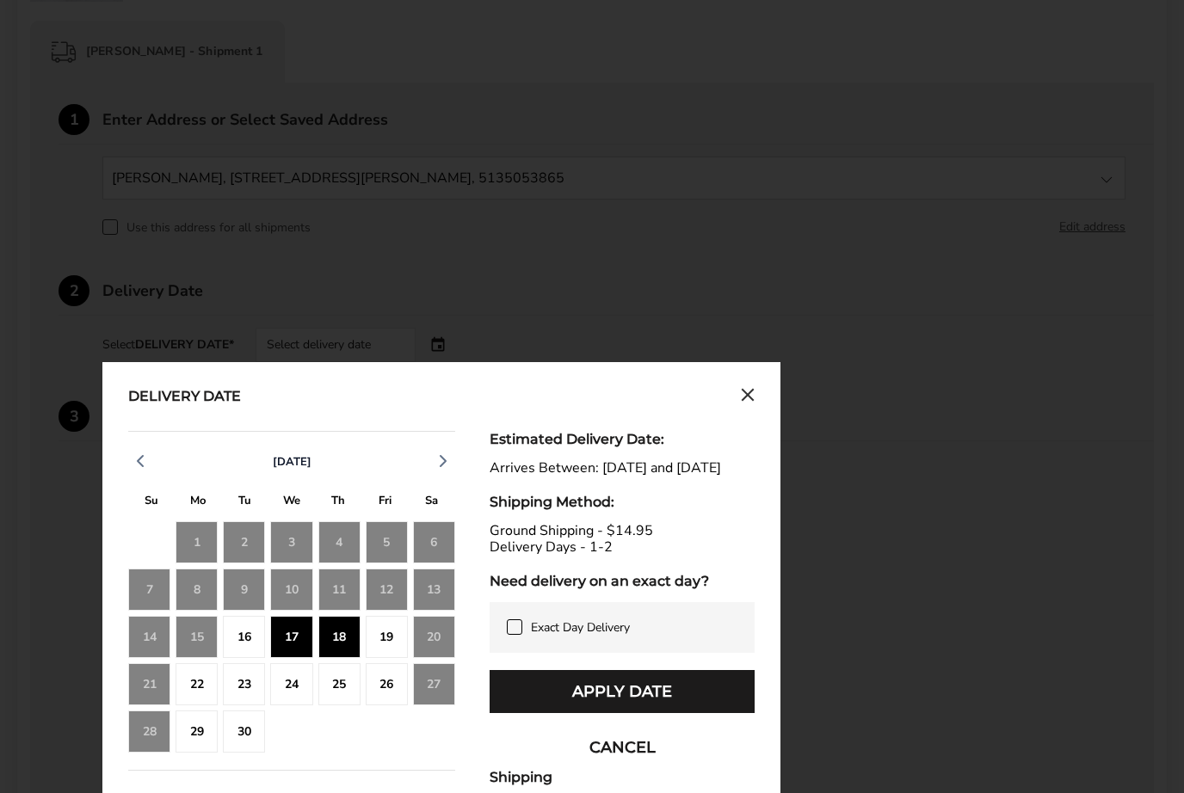
click at [435, 687] on div "27" at bounding box center [434, 685] width 42 height 42
click at [448, 675] on div "27" at bounding box center [434, 685] width 42 height 42
click at [404, 692] on div "26" at bounding box center [387, 685] width 42 height 42
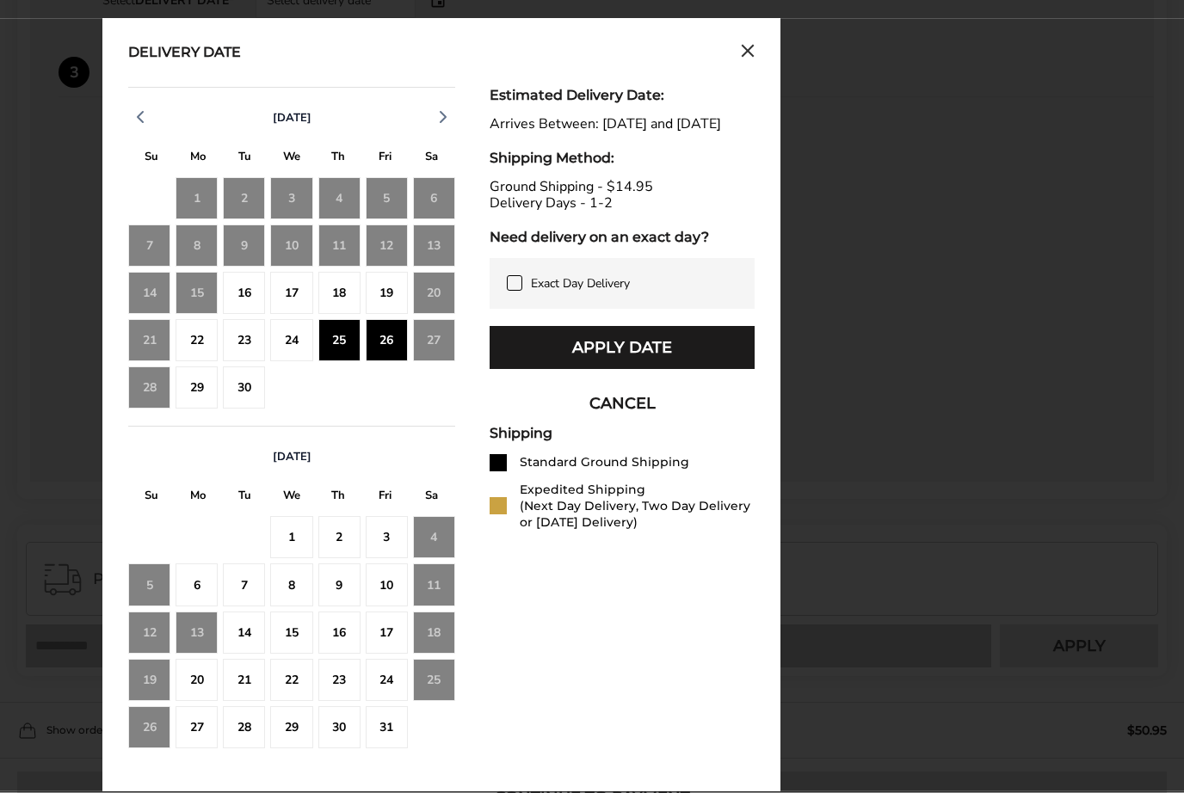
scroll to position [787, 0]
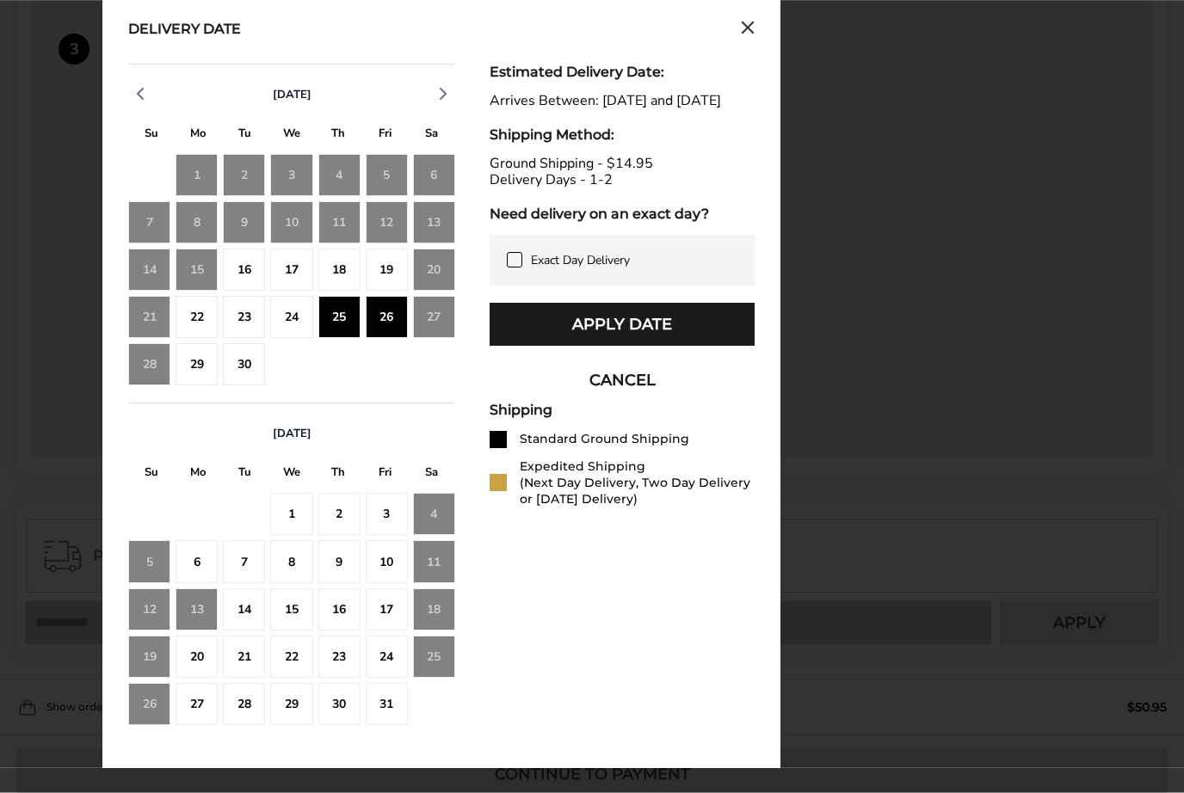
click at [645, 397] on button "CANCEL" at bounding box center [622, 381] width 265 height 43
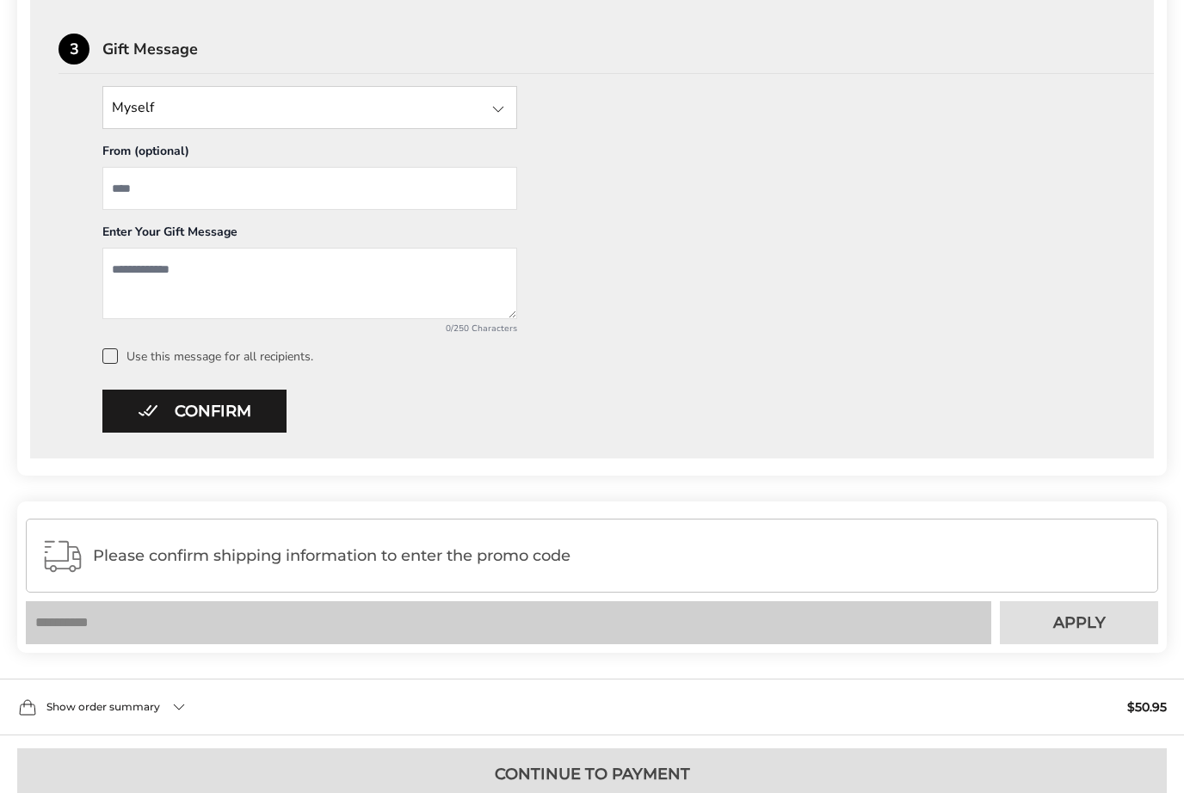
scroll to position [843, 0]
